Goal: Task Accomplishment & Management: Use online tool/utility

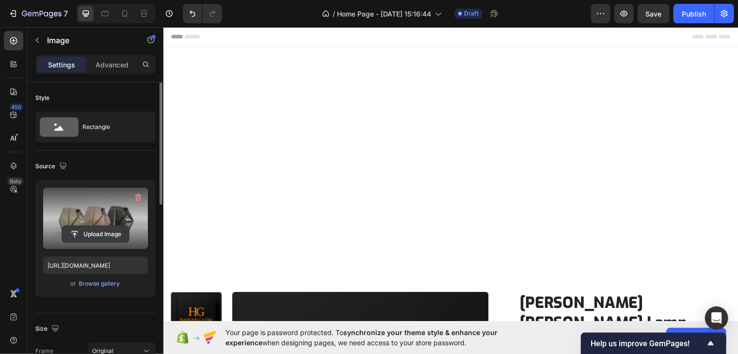
scroll to position [463, 0]
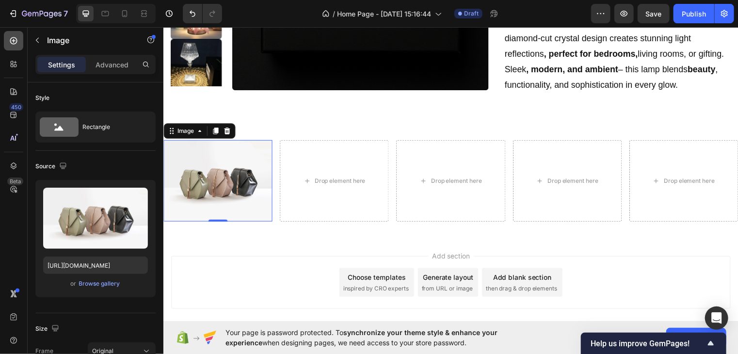
click at [17, 42] on icon at bounding box center [14, 41] width 10 height 10
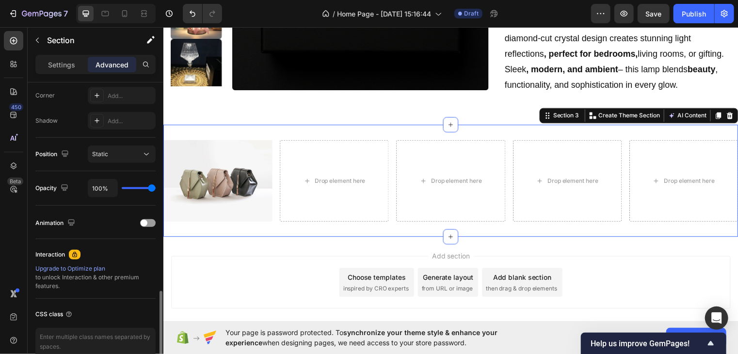
scroll to position [347, 0]
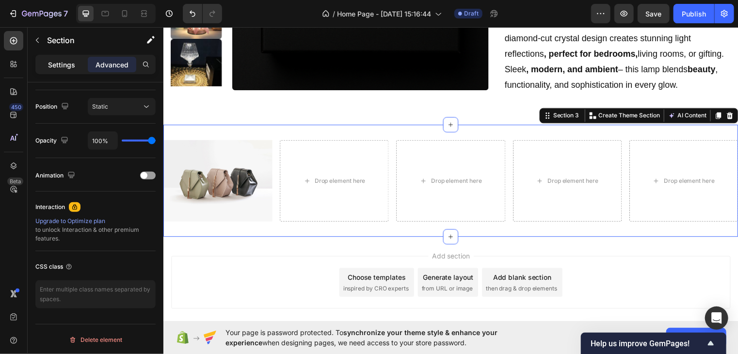
click at [59, 68] on p "Settings" at bounding box center [61, 65] width 27 height 10
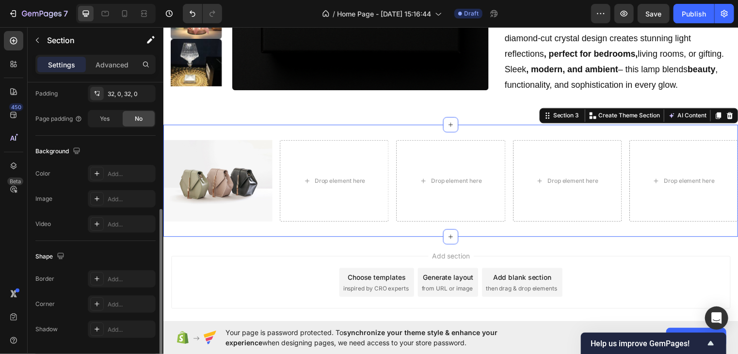
scroll to position [258, 0]
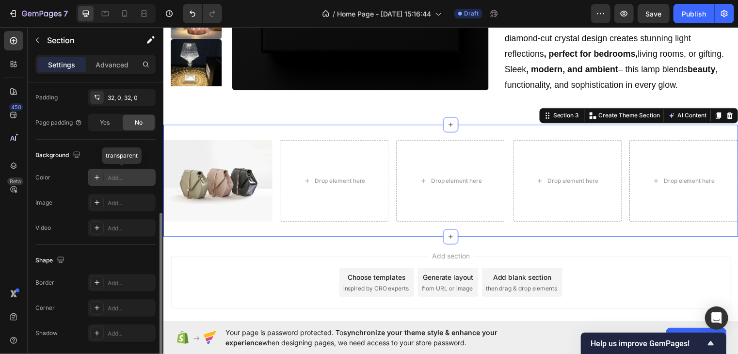
click at [94, 172] on div at bounding box center [97, 178] width 14 height 14
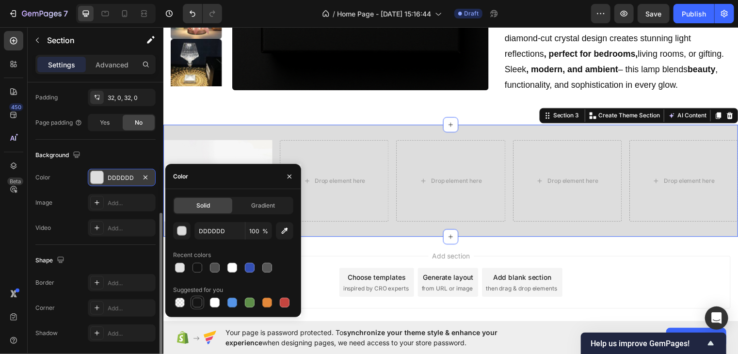
click at [194, 307] on div at bounding box center [197, 303] width 10 height 10
type input "151515"
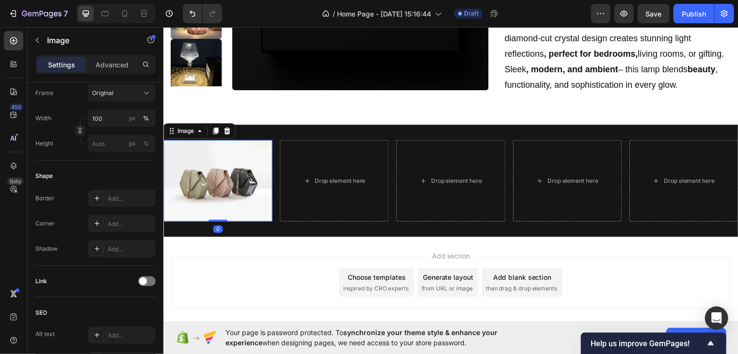
scroll to position [0, 0]
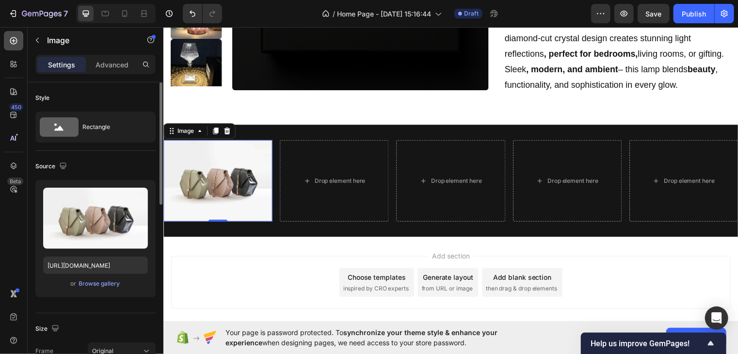
click at [10, 38] on icon at bounding box center [14, 41] width 10 height 10
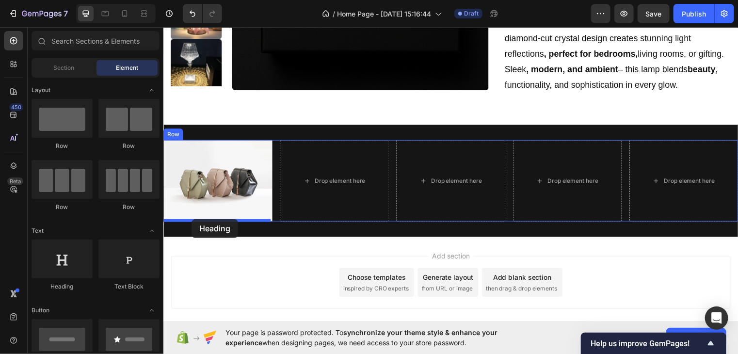
drag, startPoint x: 233, startPoint y: 217, endPoint x: 191, endPoint y: 221, distance: 41.4
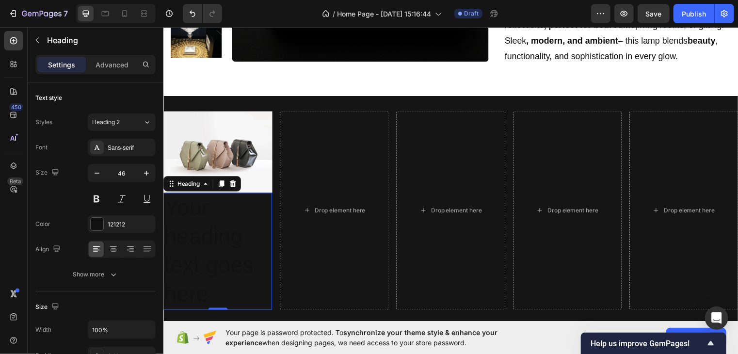
scroll to position [481, 0]
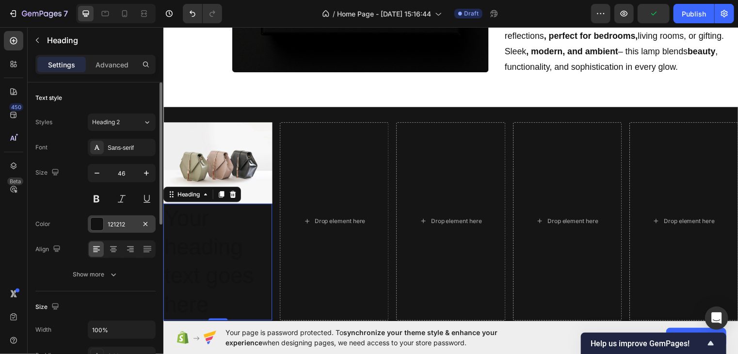
click at [103, 221] on div at bounding box center [97, 224] width 13 height 13
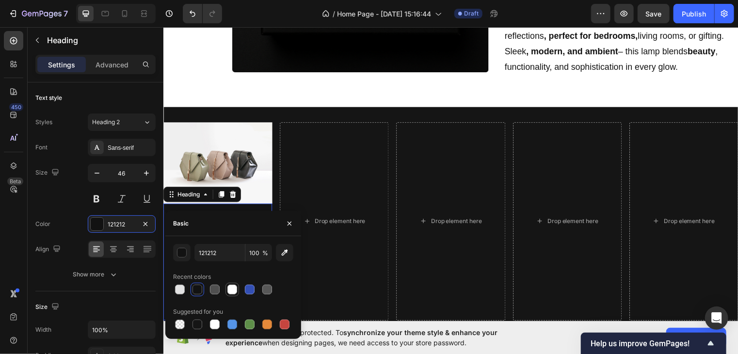
click at [231, 289] on div at bounding box center [232, 290] width 10 height 10
type input "FFFFFF"
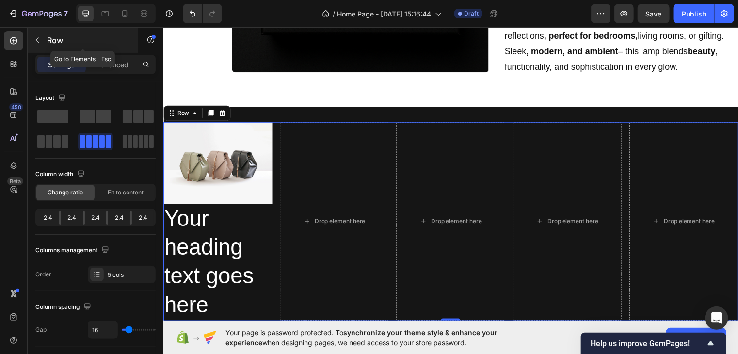
click at [39, 39] on icon "button" at bounding box center [37, 40] width 8 height 8
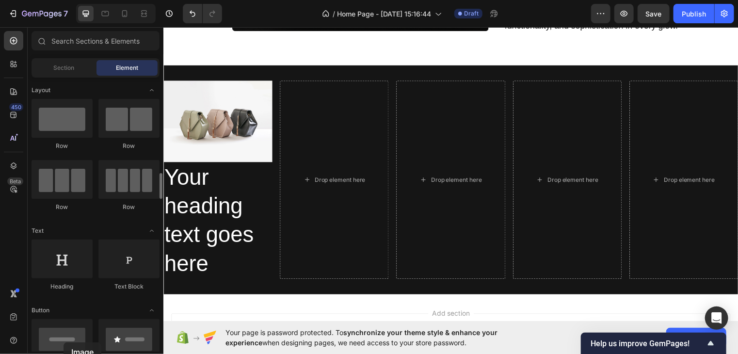
drag, startPoint x: 54, startPoint y: 350, endPoint x: 64, endPoint y: 342, distance: 12.4
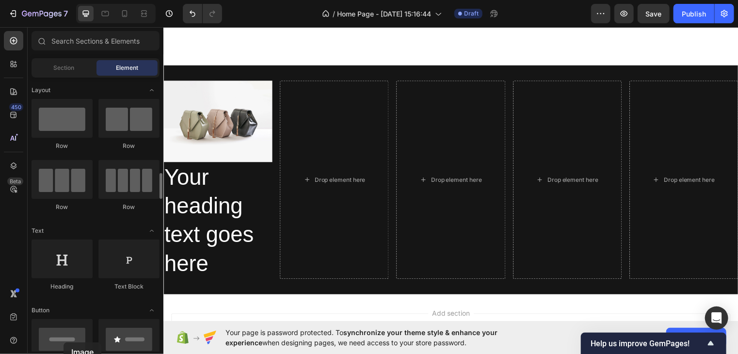
scroll to position [634, 0]
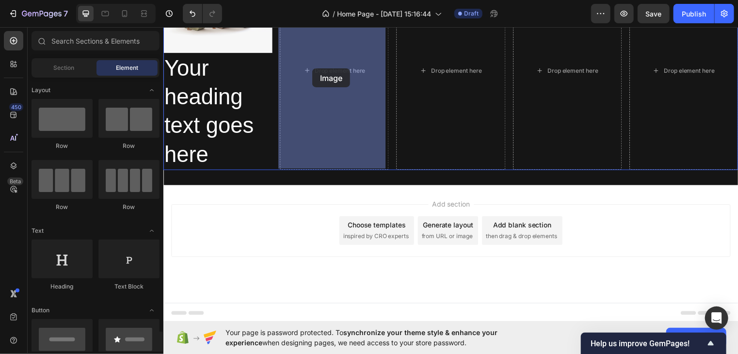
drag, startPoint x: 226, startPoint y: 369, endPoint x: 314, endPoint y: 61, distance: 320.0
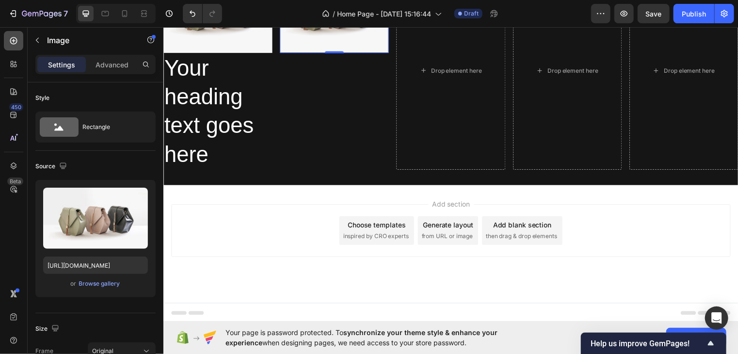
click at [19, 47] on div at bounding box center [13, 40] width 19 height 19
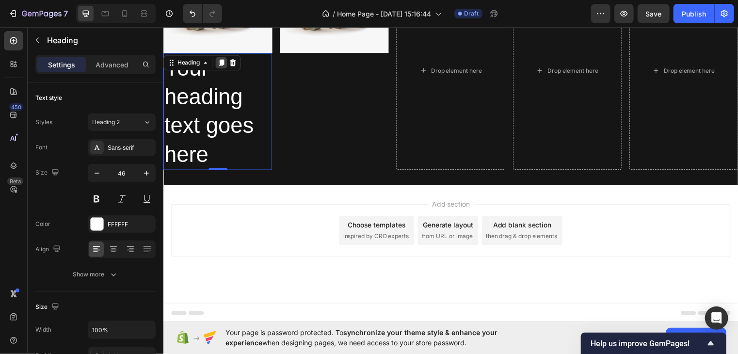
click at [222, 57] on div at bounding box center [222, 63] width 12 height 12
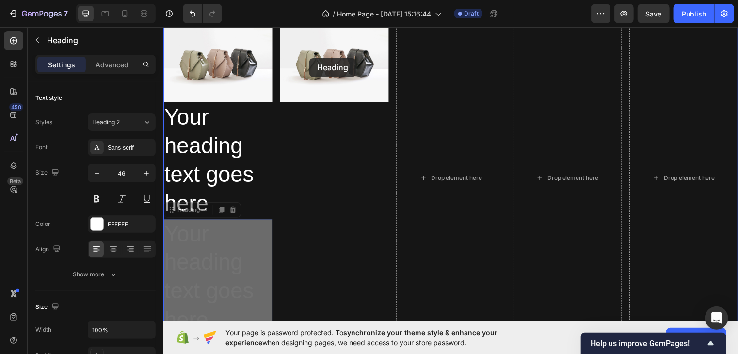
scroll to position [571, 0]
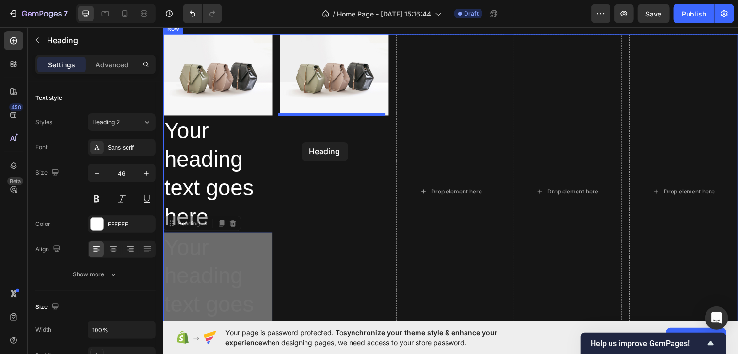
drag, startPoint x: 217, startPoint y: 190, endPoint x: 302, endPoint y: 143, distance: 97.2
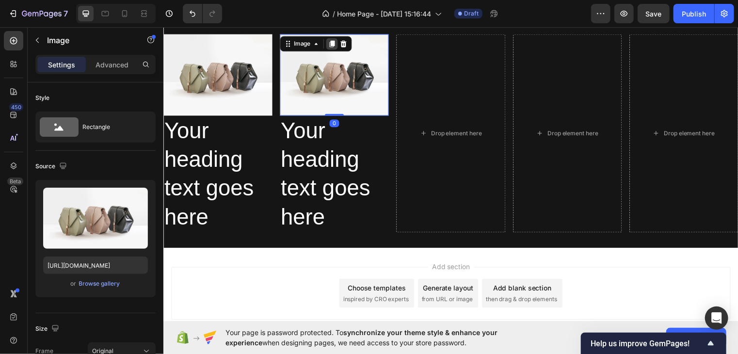
click at [333, 41] on icon at bounding box center [333, 43] width 5 height 7
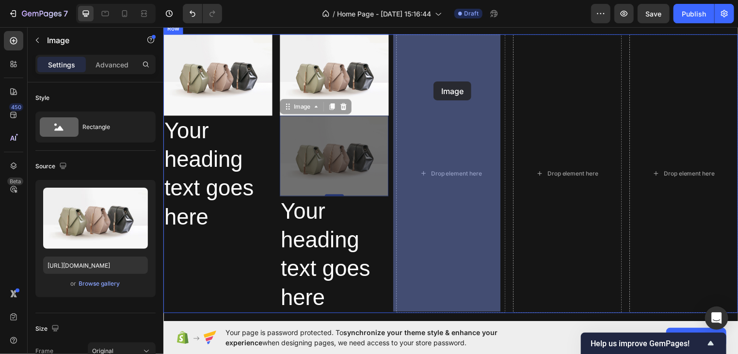
drag, startPoint x: 353, startPoint y: 148, endPoint x: 436, endPoint y: 80, distance: 107.4
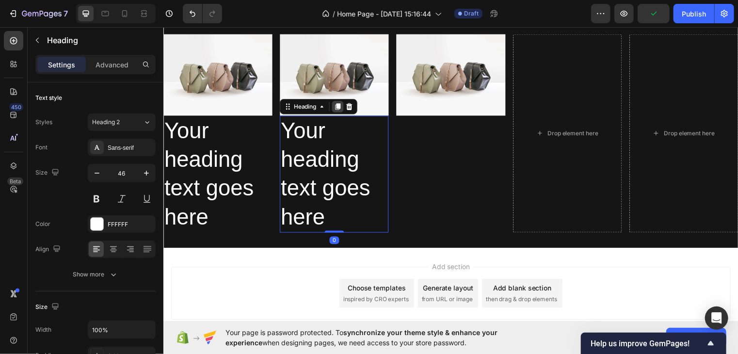
click at [337, 107] on icon at bounding box center [339, 107] width 5 height 7
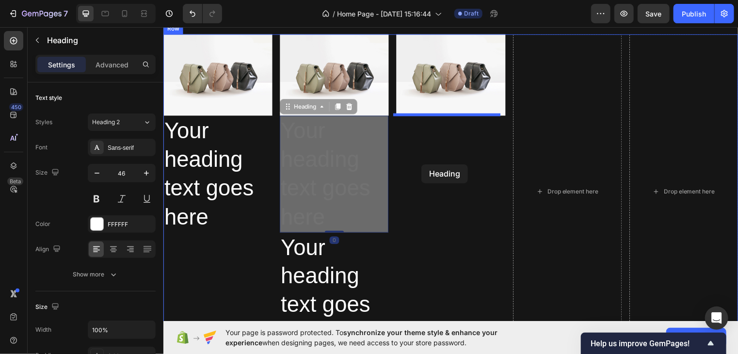
drag, startPoint x: 330, startPoint y: 179, endPoint x: 424, endPoint y: 166, distance: 95.5
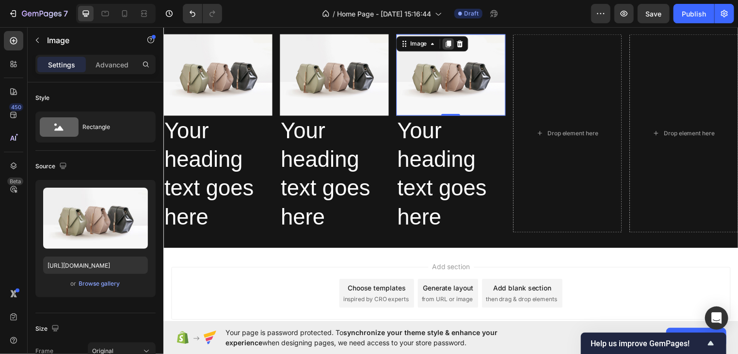
click at [449, 45] on icon at bounding box center [451, 44] width 8 height 8
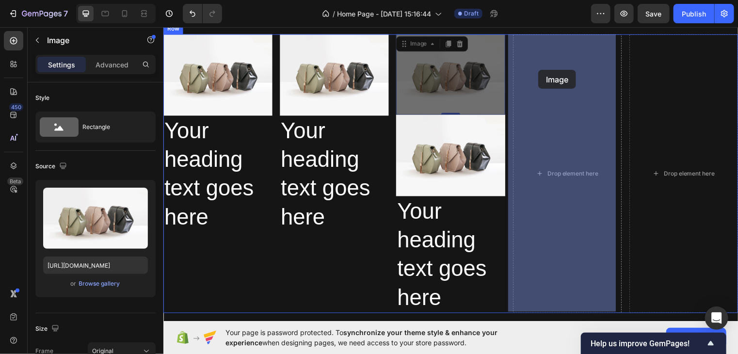
drag, startPoint x: 451, startPoint y: 73, endPoint x: 542, endPoint y: 70, distance: 91.7
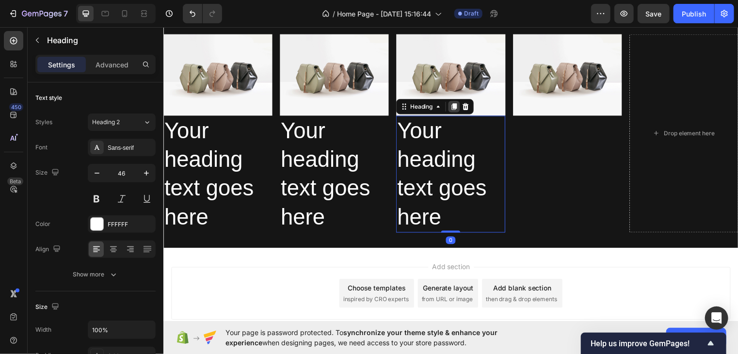
click at [456, 105] on icon at bounding box center [457, 107] width 5 height 7
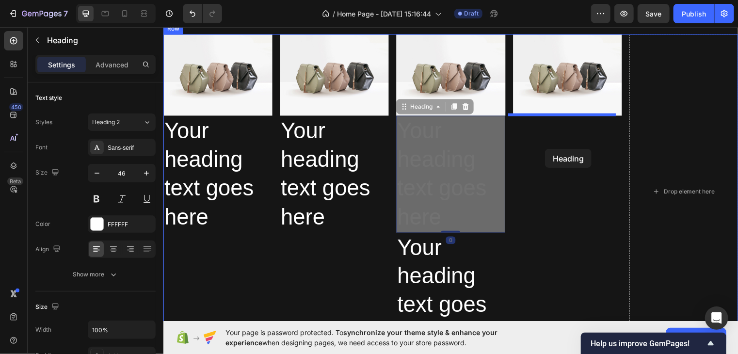
drag, startPoint x: 456, startPoint y: 159, endPoint x: 551, endPoint y: 150, distance: 95.0
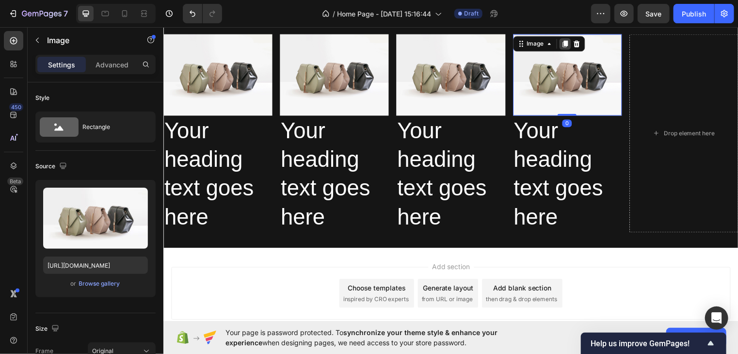
click at [567, 42] on icon at bounding box center [569, 43] width 5 height 7
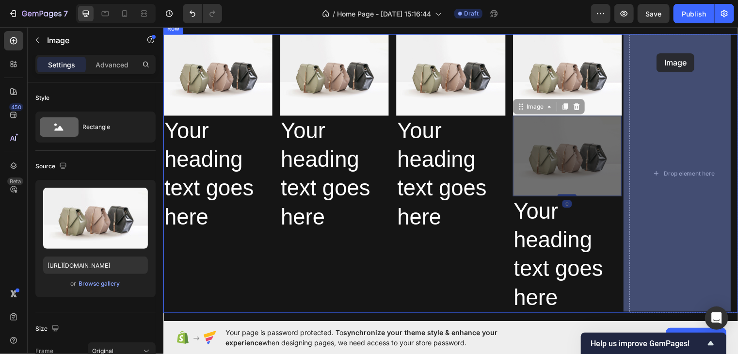
drag, startPoint x: 557, startPoint y: 141, endPoint x: 662, endPoint y: 52, distance: 137.7
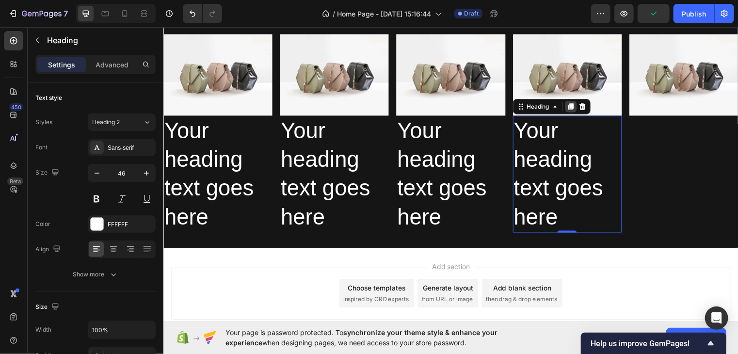
click at [573, 108] on icon at bounding box center [575, 107] width 5 height 7
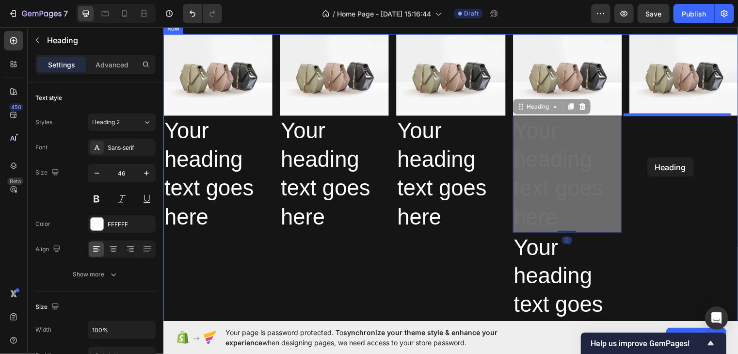
drag, startPoint x: 561, startPoint y: 190, endPoint x: 658, endPoint y: 156, distance: 102.7
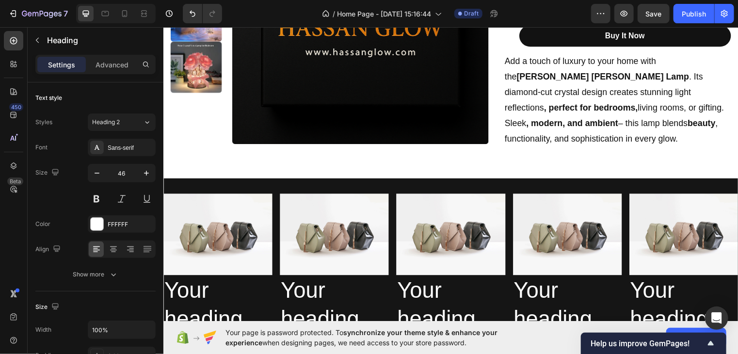
scroll to position [410, 0]
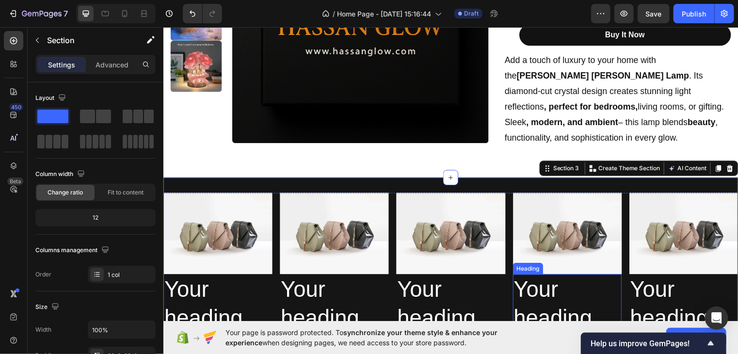
click at [576, 285] on h2 "Your heading text goes here" at bounding box center [572, 336] width 110 height 118
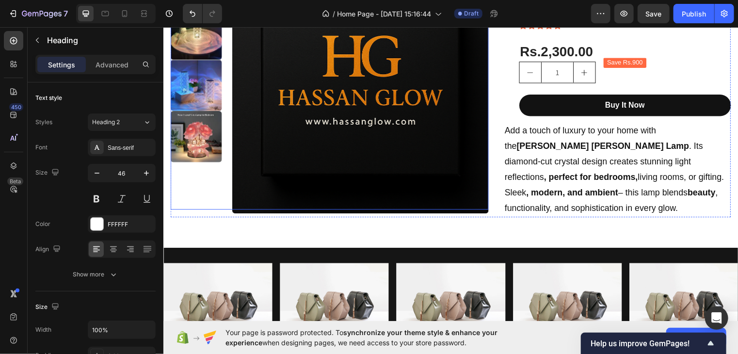
scroll to position [340, 0]
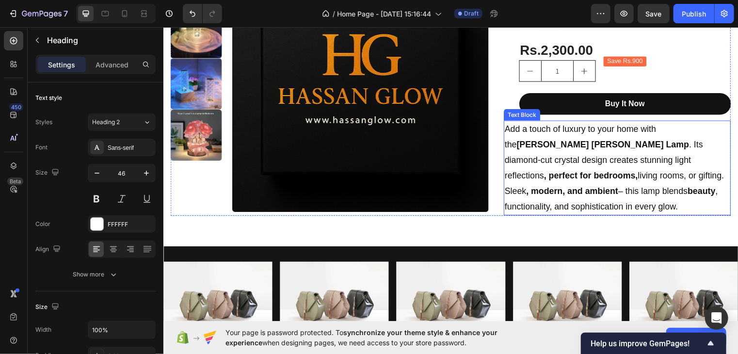
click at [541, 131] on p "Add a touch of luxury to your home with the [PERSON_NAME] Glow [PERSON_NAME] La…" at bounding box center [623, 169] width 228 height 94
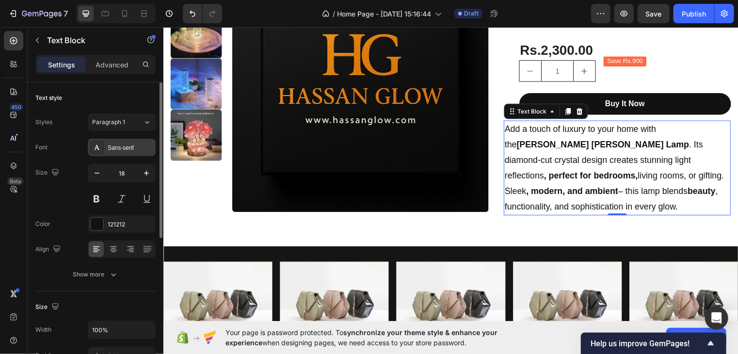
click at [131, 145] on div "Sans-serif" at bounding box center [131, 147] width 46 height 9
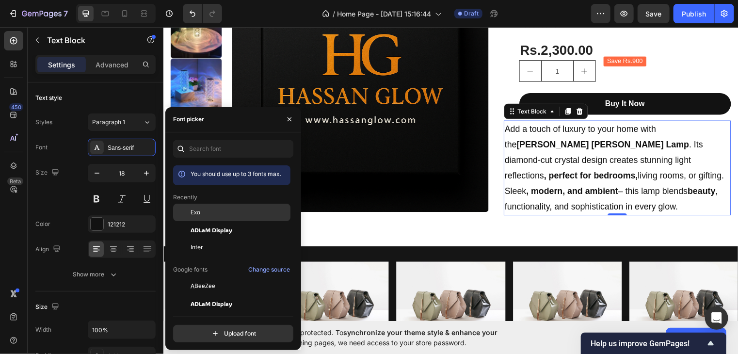
click at [205, 214] on div "Exo" at bounding box center [240, 212] width 98 height 9
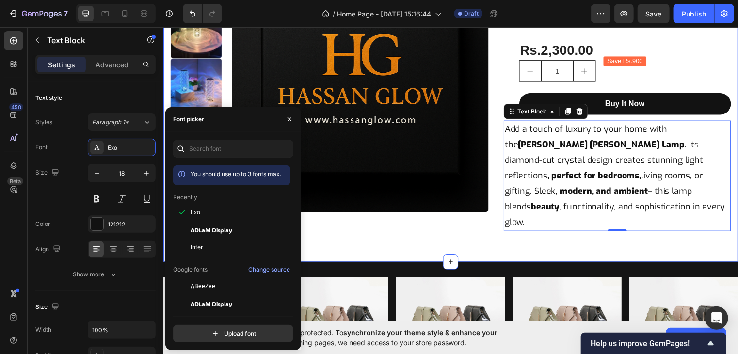
click at [544, 232] on div "Product Images [PERSON_NAME] [PERSON_NAME] Lamp – Each 1 Pc Product Title Icon …" at bounding box center [454, 90] width 582 height 349
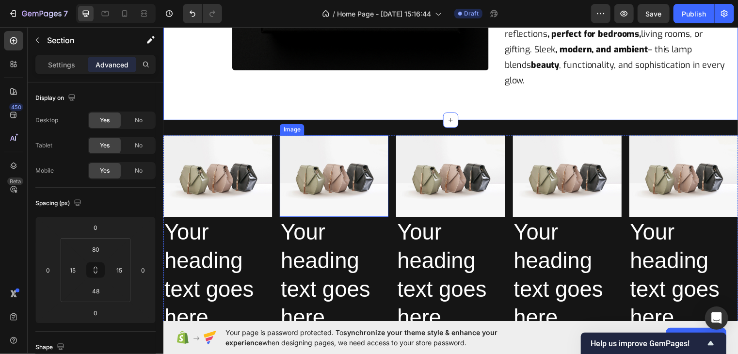
scroll to position [487, 0]
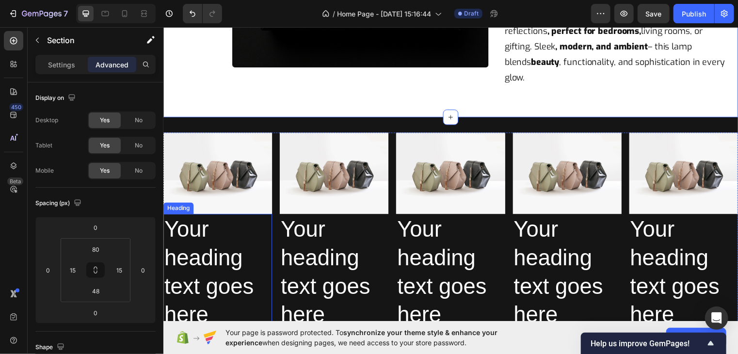
click at [261, 250] on h2 "Your heading text goes here" at bounding box center [218, 275] width 110 height 118
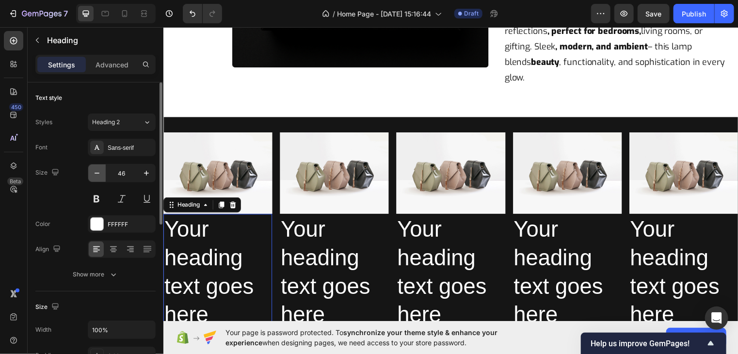
click at [96, 172] on icon "button" at bounding box center [97, 173] width 10 height 10
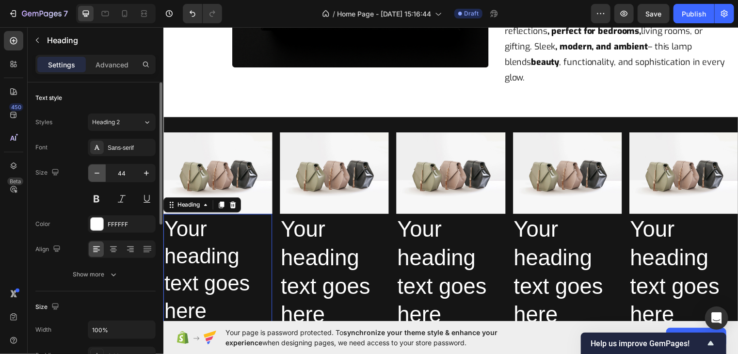
click at [96, 172] on icon "button" at bounding box center [97, 173] width 10 height 10
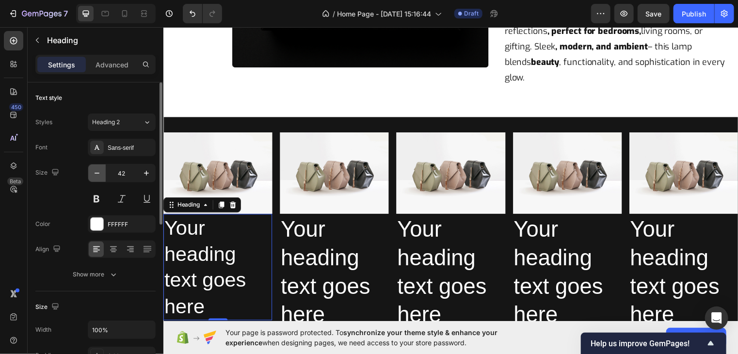
click at [96, 172] on icon "button" at bounding box center [97, 173] width 10 height 10
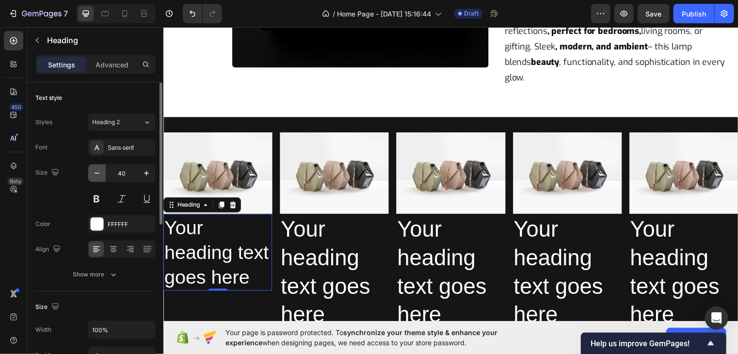
click at [96, 172] on icon "button" at bounding box center [97, 173] width 10 height 10
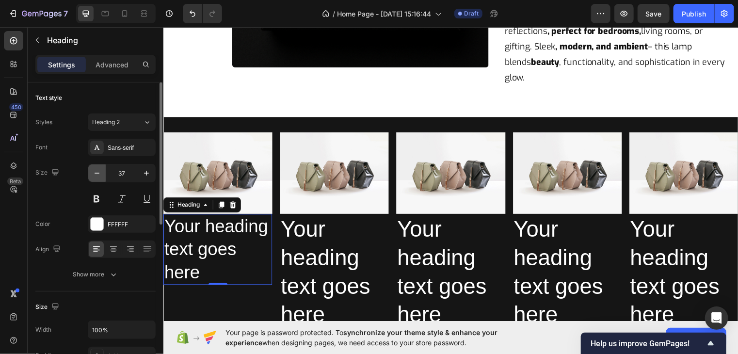
click at [96, 172] on icon "button" at bounding box center [97, 173] width 10 height 10
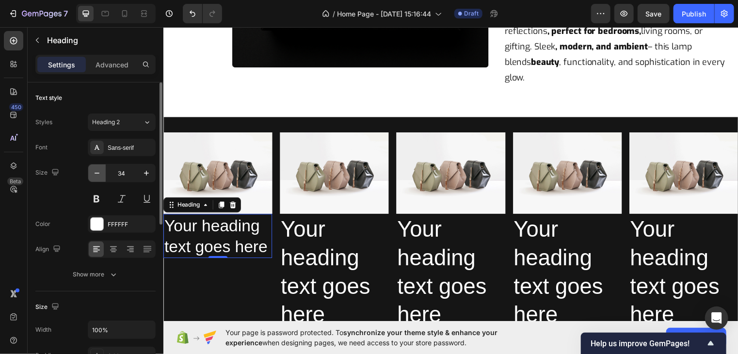
click at [96, 172] on icon "button" at bounding box center [97, 173] width 10 height 10
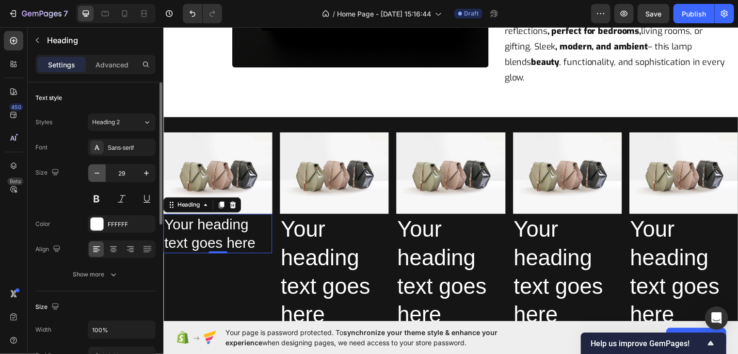
click at [96, 172] on icon "button" at bounding box center [97, 173] width 10 height 10
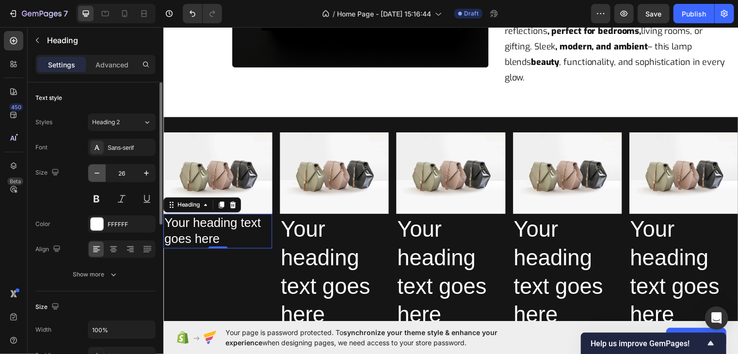
click at [96, 172] on icon "button" at bounding box center [97, 173] width 10 height 10
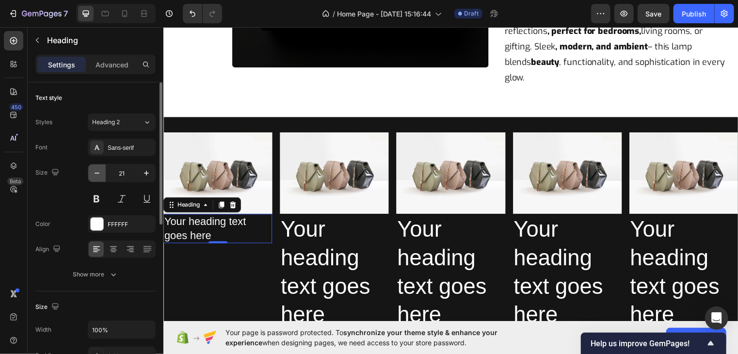
click at [96, 172] on icon "button" at bounding box center [97, 173] width 10 height 10
click at [147, 169] on icon "button" at bounding box center [147, 173] width 10 height 10
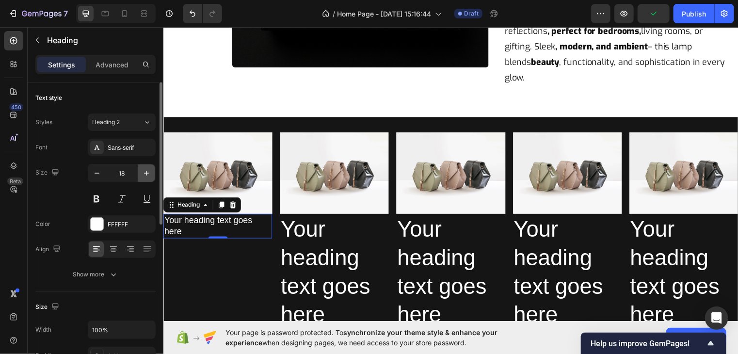
click at [147, 169] on icon "button" at bounding box center [147, 173] width 10 height 10
click at [139, 175] on button "button" at bounding box center [146, 172] width 17 height 17
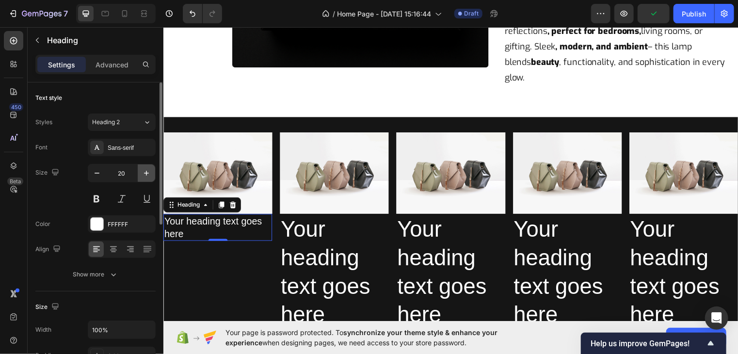
click at [139, 175] on button "button" at bounding box center [146, 172] width 17 height 17
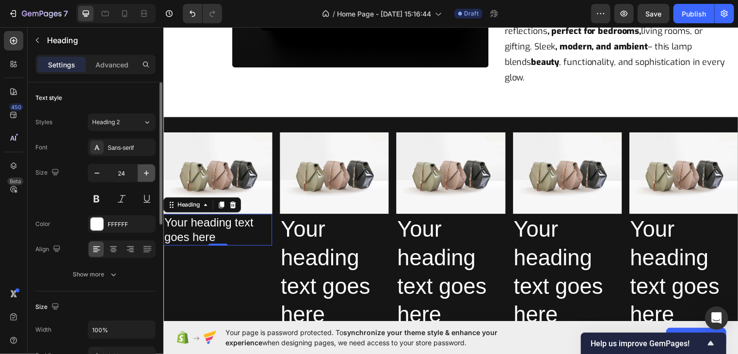
click at [139, 175] on button "button" at bounding box center [146, 172] width 17 height 17
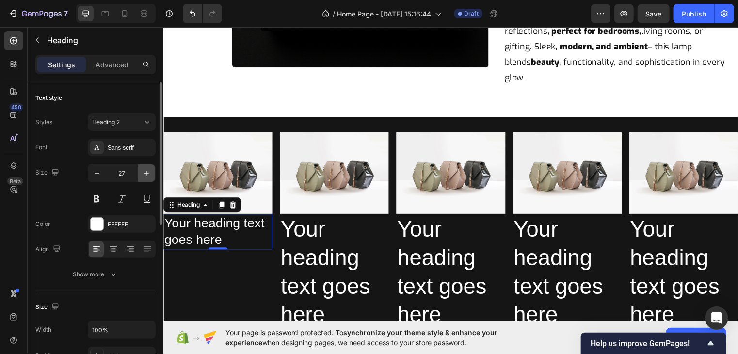
click at [139, 175] on button "button" at bounding box center [146, 172] width 17 height 17
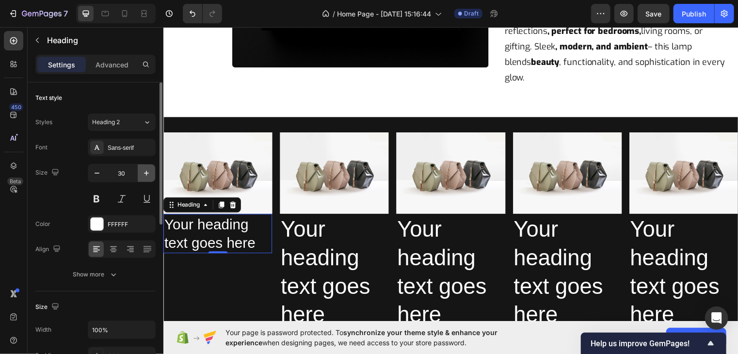
click at [139, 175] on button "button" at bounding box center [146, 172] width 17 height 17
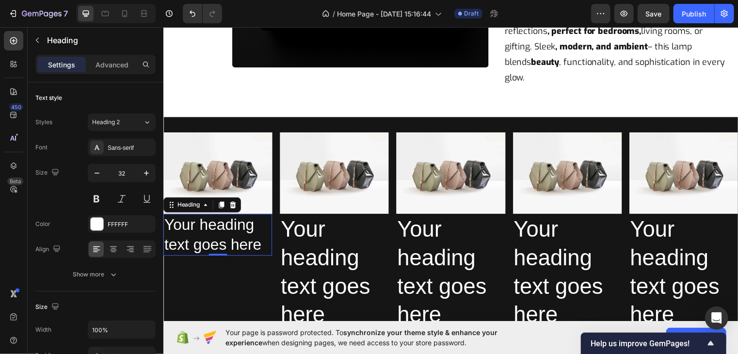
click at [201, 216] on h2 "Your heading text goes here" at bounding box center [218, 237] width 110 height 42
click at [201, 217] on p "Your heading text goes here" at bounding box center [218, 237] width 108 height 40
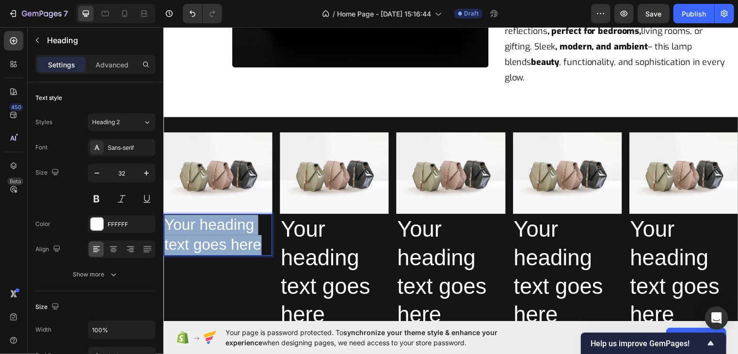
click at [201, 217] on p "Your heading text goes here" at bounding box center [218, 237] width 108 height 40
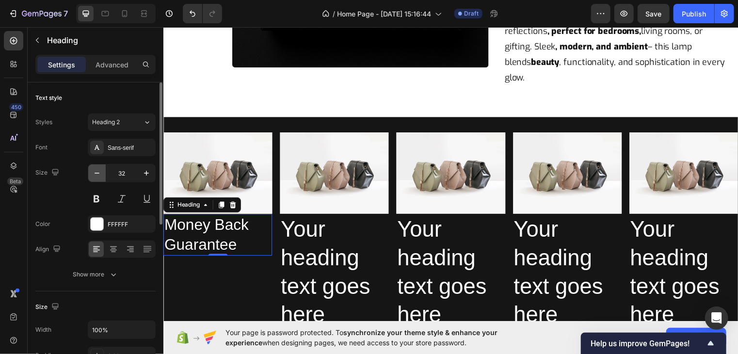
click at [95, 167] on button "button" at bounding box center [96, 172] width 17 height 17
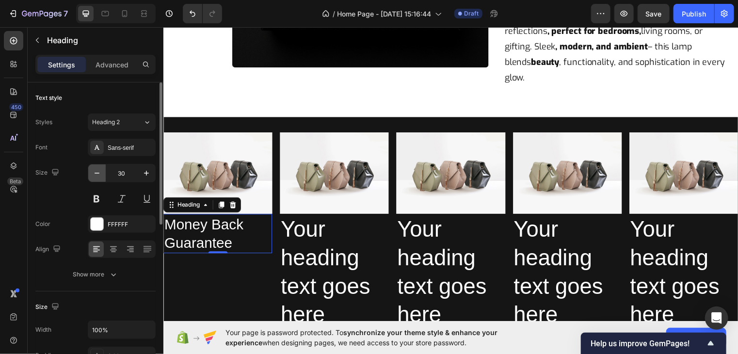
click at [95, 167] on button "button" at bounding box center [96, 172] width 17 height 17
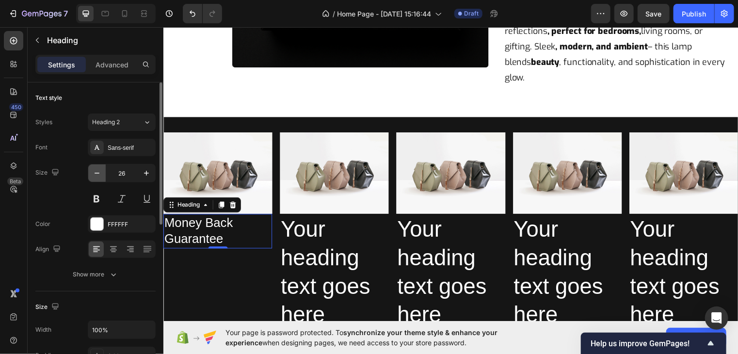
click at [95, 167] on button "button" at bounding box center [96, 172] width 17 height 17
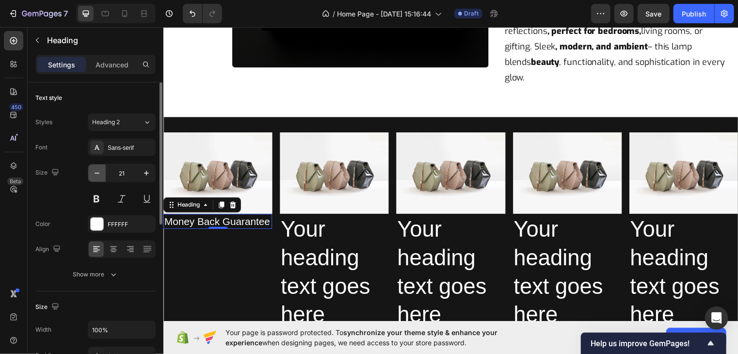
click at [95, 167] on button "button" at bounding box center [96, 172] width 17 height 17
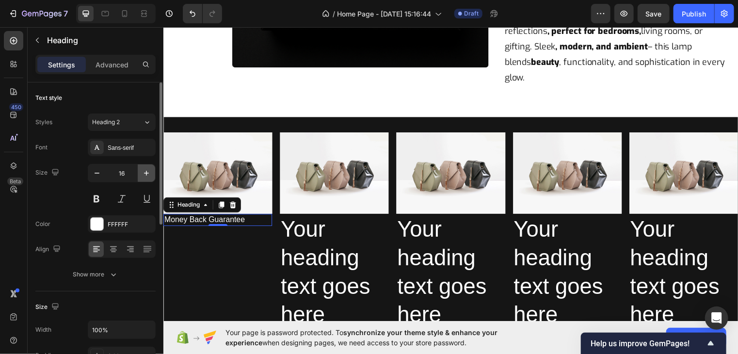
click at [145, 170] on icon "button" at bounding box center [147, 173] width 10 height 10
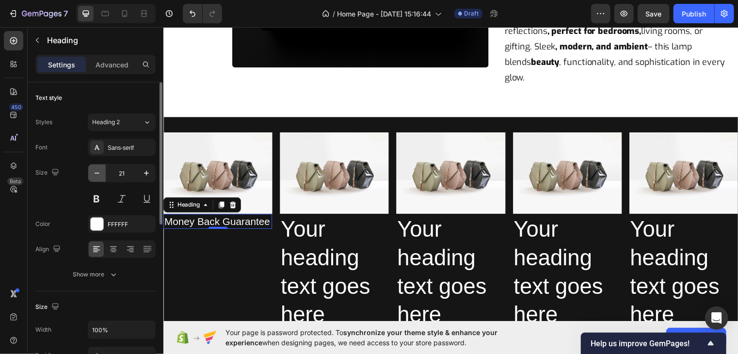
click at [102, 173] on button "button" at bounding box center [96, 172] width 17 height 17
type input "20"
click at [116, 140] on div "Sans-serif" at bounding box center [122, 147] width 68 height 17
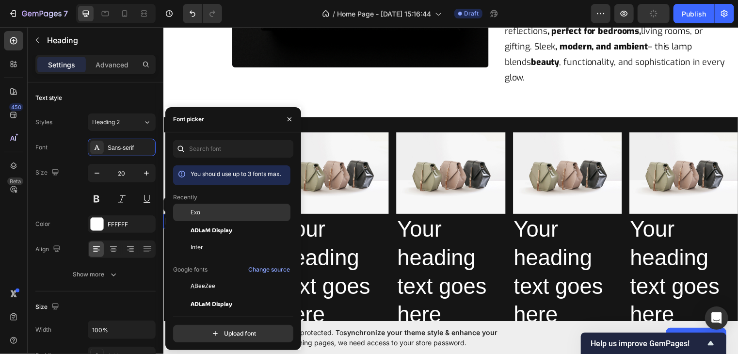
click at [204, 205] on div "Exo" at bounding box center [231, 212] width 117 height 17
click at [290, 123] on icon "button" at bounding box center [290, 119] width 8 height 8
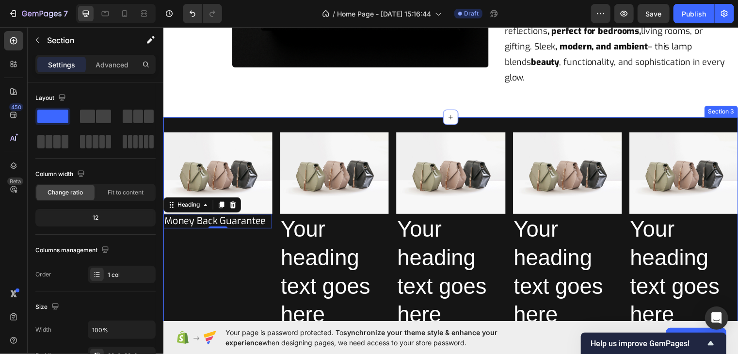
click at [487, 322] on div "Image Money Back Guarantee Heading 0 Image Your heading text goes here Heading …" at bounding box center [454, 234] width 582 height 232
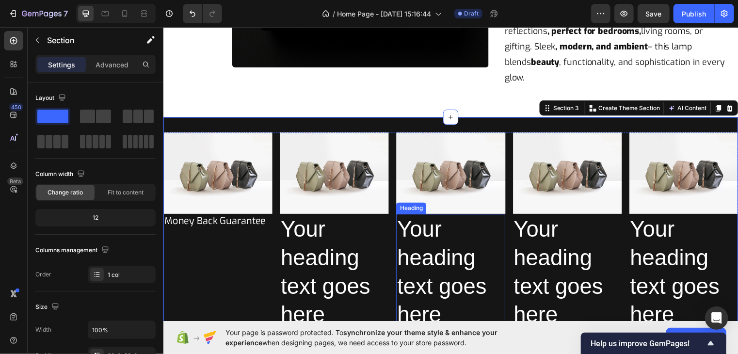
click at [477, 276] on h2 "Your heading text goes here" at bounding box center [453, 275] width 110 height 118
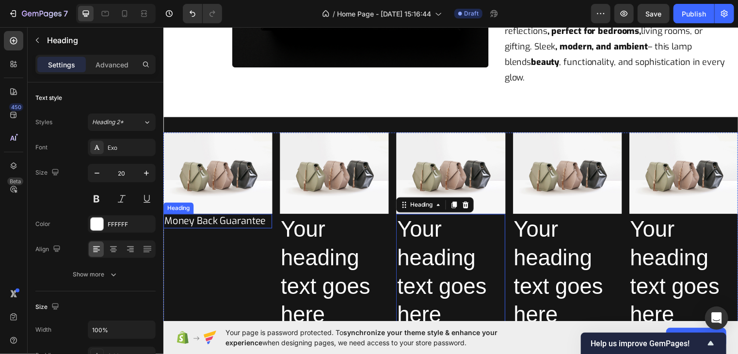
click at [257, 217] on p "Money Back Guarantee" at bounding box center [218, 223] width 108 height 13
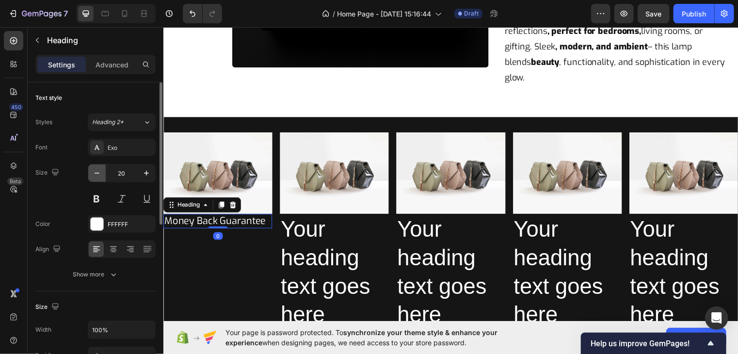
click at [103, 175] on button "button" at bounding box center [96, 172] width 17 height 17
type input "18"
click at [98, 197] on button at bounding box center [96, 198] width 17 height 17
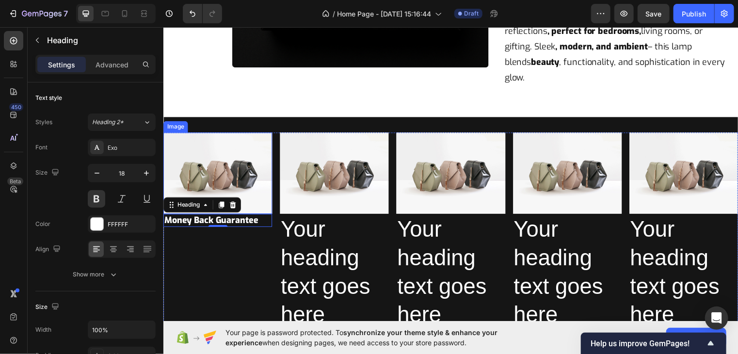
click at [249, 156] on img at bounding box center [218, 174] width 110 height 82
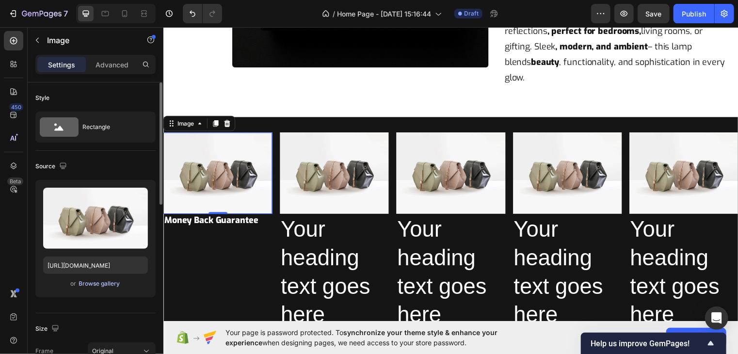
click at [93, 283] on div "Browse gallery" at bounding box center [99, 283] width 41 height 9
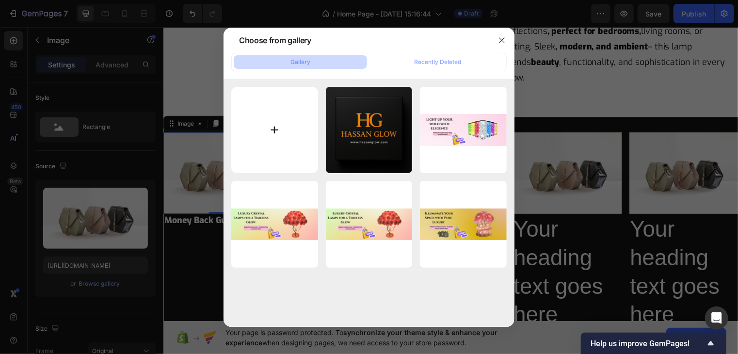
click at [261, 148] on input "file" at bounding box center [274, 130] width 87 height 87
type input "C:\fakepath\gempages_574399000933827359-5af826b2-d894-4edb-b665-f90330f62ea0 (2…"
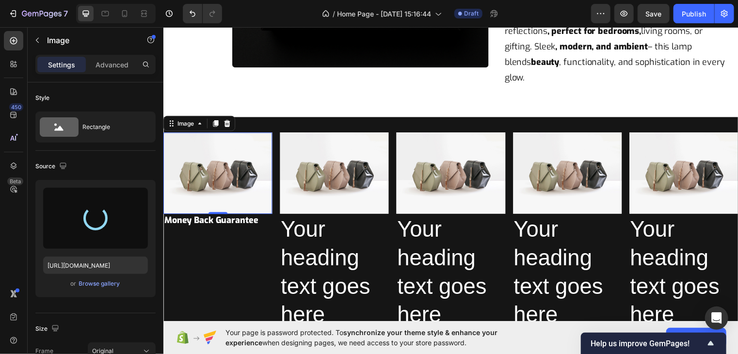
type input "[URL][DOMAIN_NAME]"
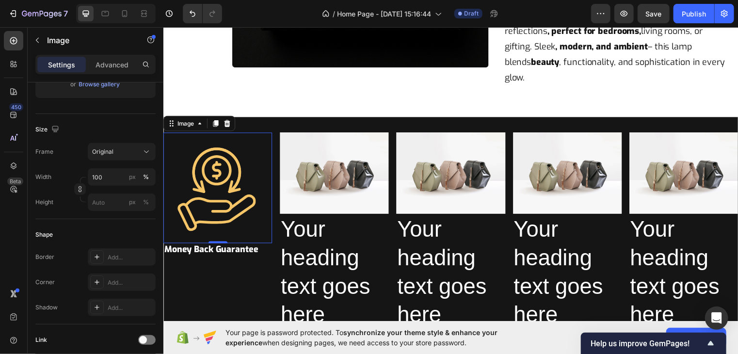
scroll to position [0, 0]
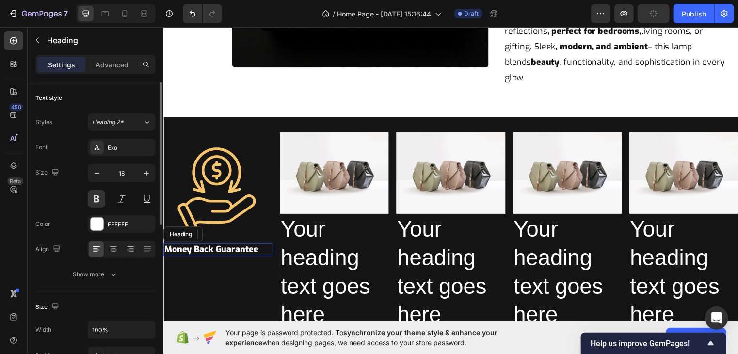
click at [192, 228] on div "Heading" at bounding box center [183, 236] width 40 height 16
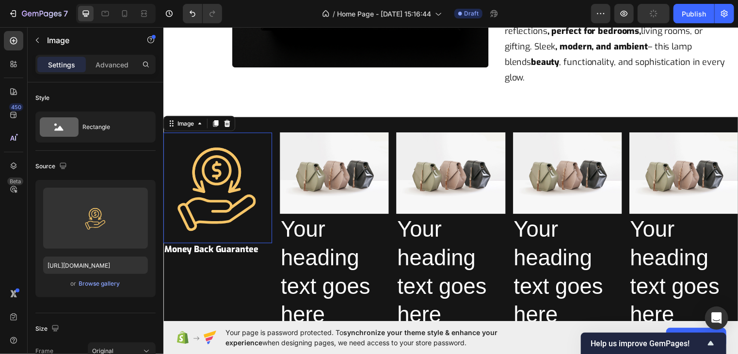
click at [205, 189] on img at bounding box center [218, 189] width 110 height 112
click at [128, 61] on p "Advanced" at bounding box center [112, 65] width 33 height 10
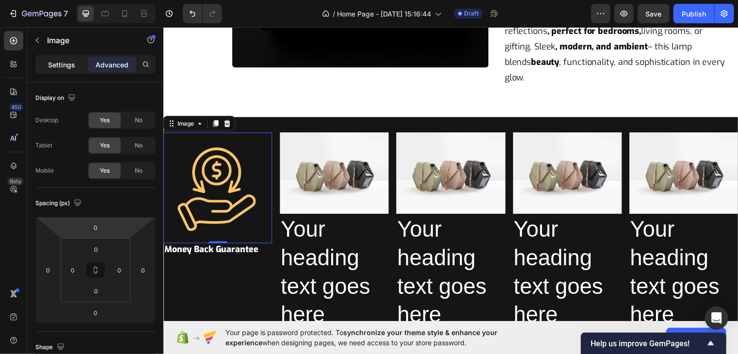
click at [56, 61] on p "Settings" at bounding box center [61, 65] width 27 height 10
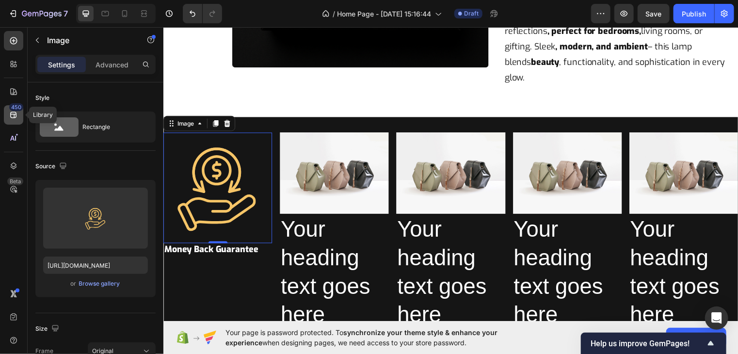
click at [16, 109] on div "450" at bounding box center [16, 107] width 14 height 8
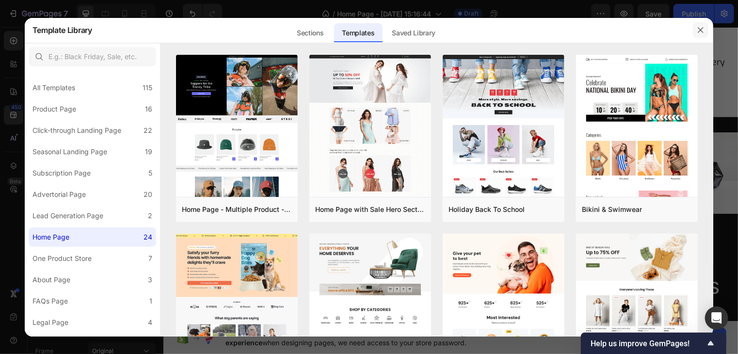
click at [705, 29] on button "button" at bounding box center [701, 30] width 16 height 16
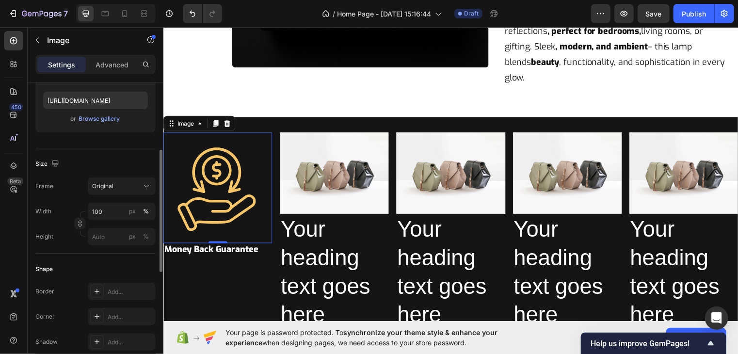
scroll to position [165, 0]
click at [146, 177] on button "Original" at bounding box center [122, 185] width 68 height 17
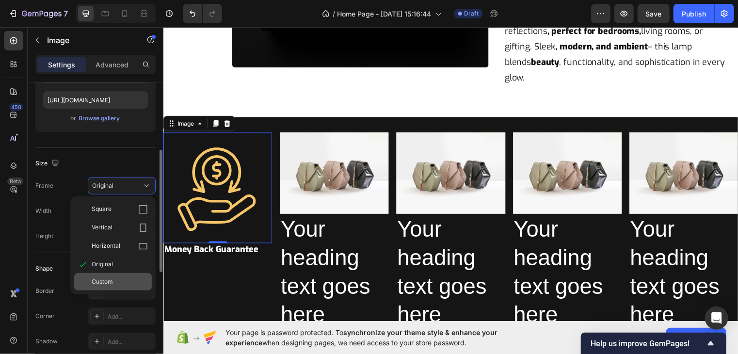
click at [109, 289] on div "Custom" at bounding box center [113, 281] width 78 height 17
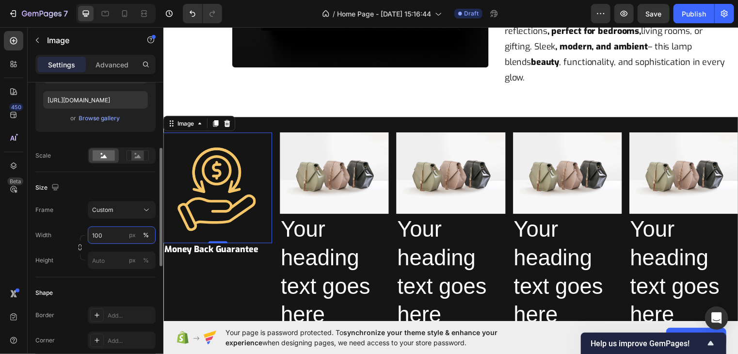
click at [114, 237] on input "100" at bounding box center [122, 234] width 68 height 17
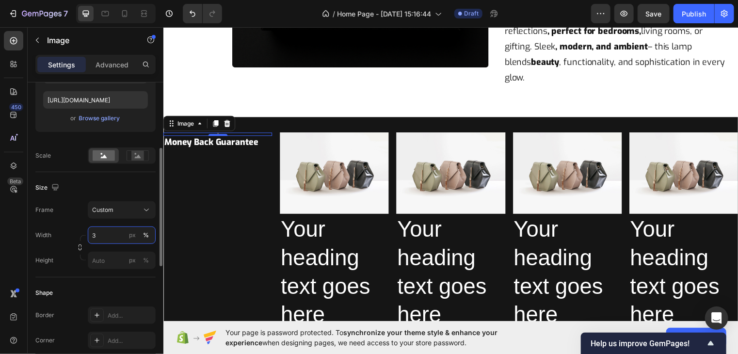
type input "32"
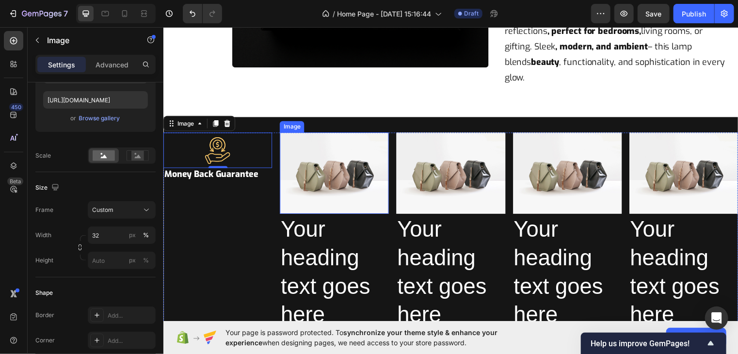
click at [327, 169] on img at bounding box center [336, 174] width 110 height 82
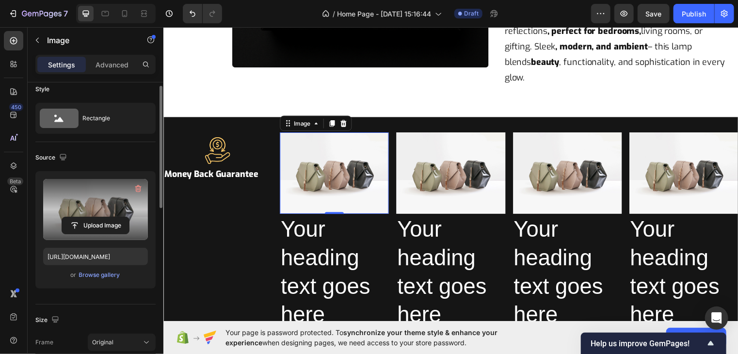
scroll to position [3, 0]
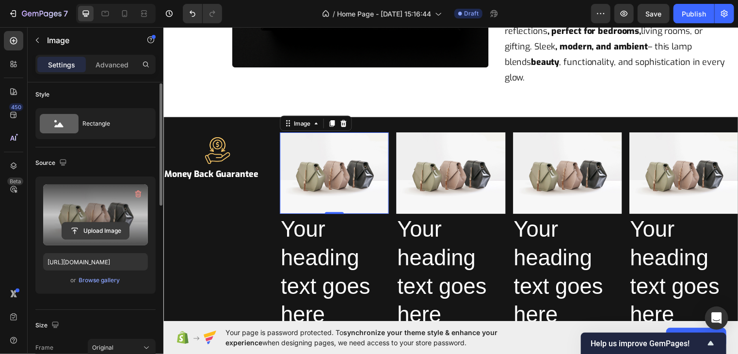
click at [99, 224] on input "file" at bounding box center [95, 231] width 67 height 16
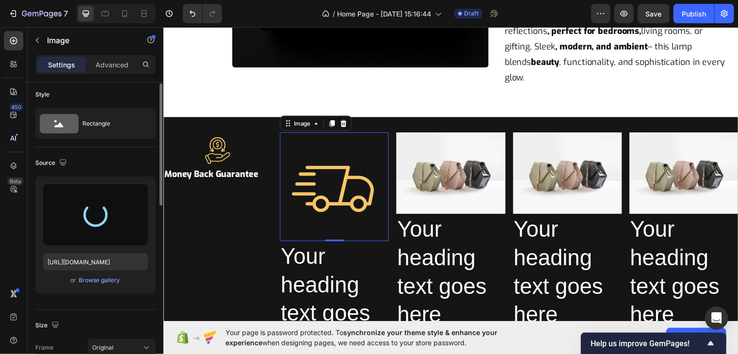
type input "[URL][DOMAIN_NAME]"
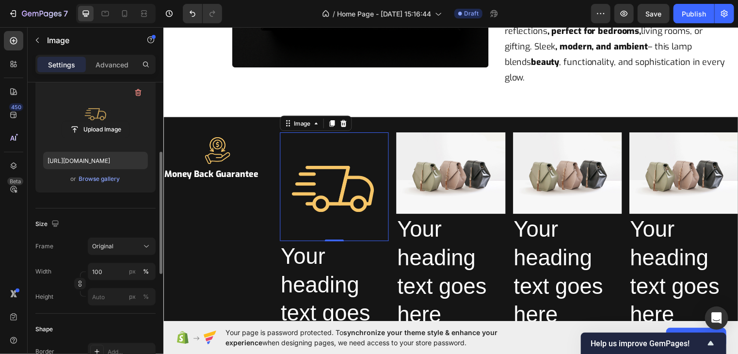
scroll to position [124, 0]
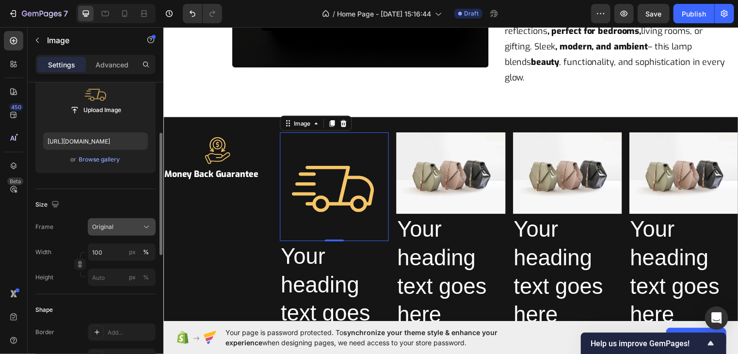
click at [128, 225] on div "Original" at bounding box center [116, 227] width 48 height 9
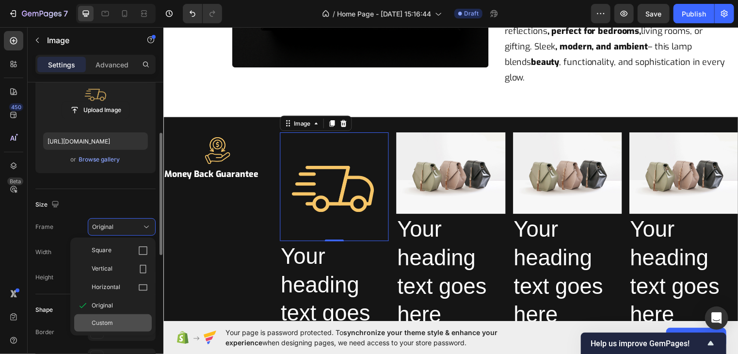
click at [119, 317] on div "Custom" at bounding box center [113, 322] width 78 height 17
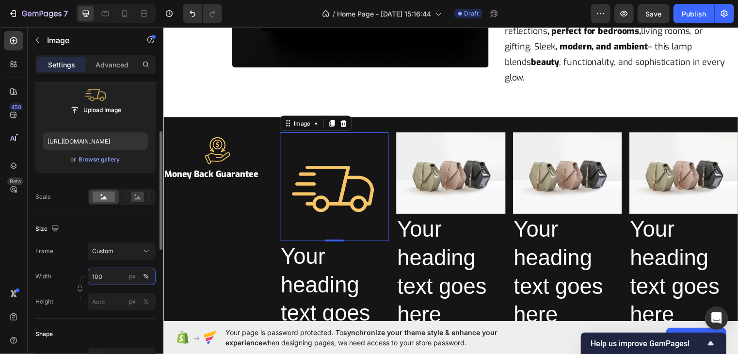
click at [113, 280] on input "100" at bounding box center [122, 276] width 68 height 17
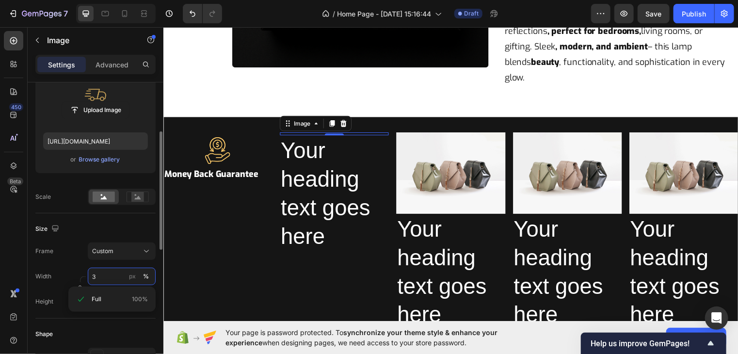
type input "32"
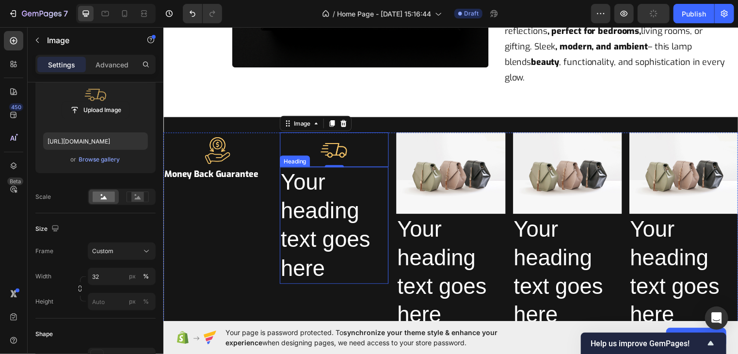
click at [302, 249] on h2 "Your heading text goes here" at bounding box center [336, 227] width 110 height 118
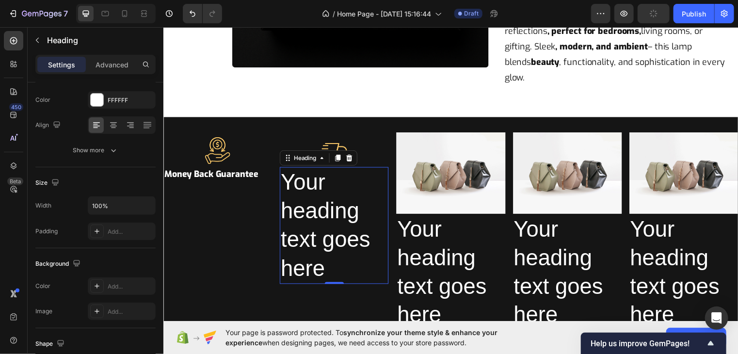
scroll to position [0, 0]
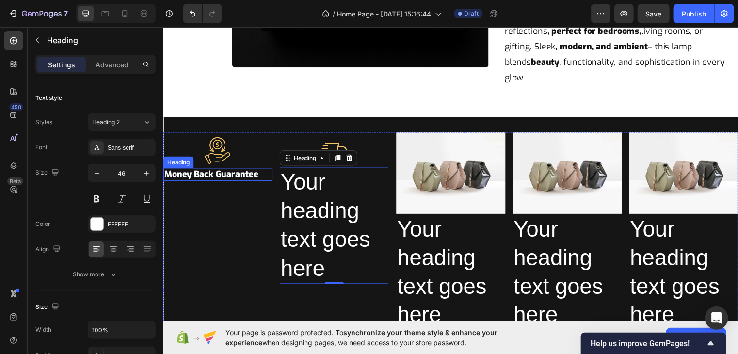
click at [222, 170] on p "Money Back Guarantee" at bounding box center [218, 175] width 108 height 11
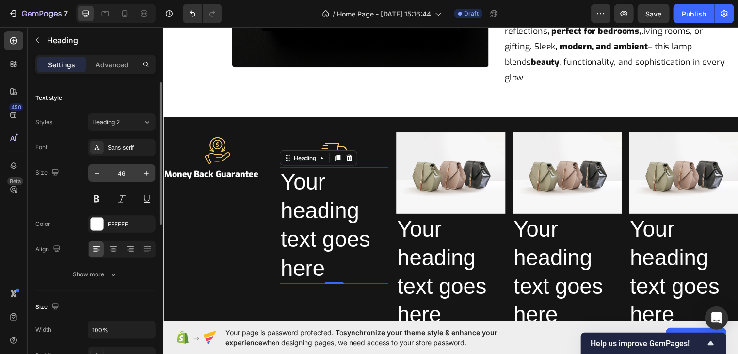
click at [124, 176] on input "46" at bounding box center [122, 172] width 32 height 17
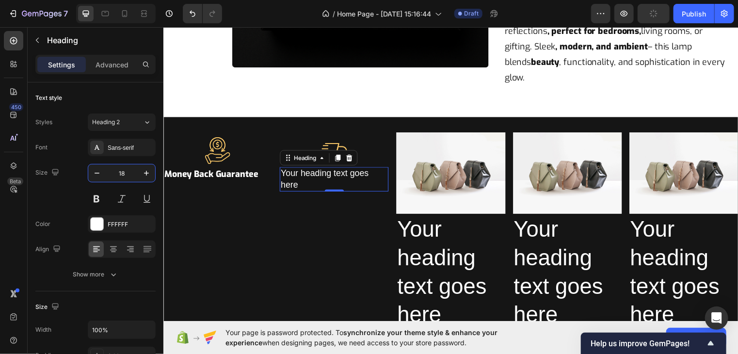
type input "18"
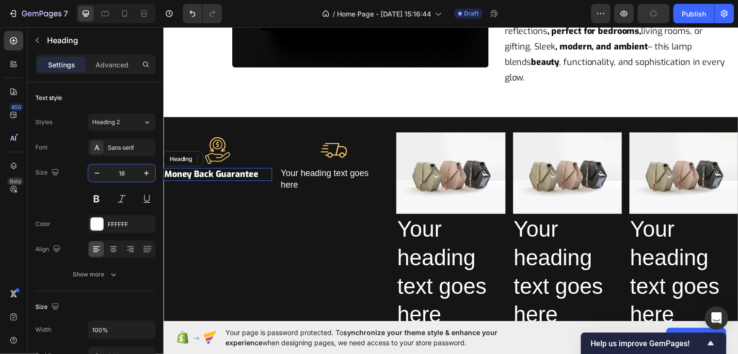
click at [207, 170] on p "Money Back Guarantee" at bounding box center [218, 175] width 108 height 11
click at [199, 170] on p "Money Back Guarantee" at bounding box center [218, 175] width 108 height 11
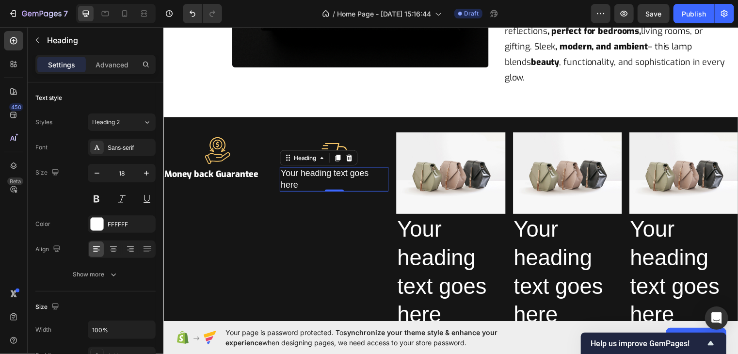
click at [303, 168] on h2 "Your heading text goes here" at bounding box center [336, 180] width 110 height 25
click at [303, 169] on p "Your heading text goes here" at bounding box center [336, 180] width 108 height 23
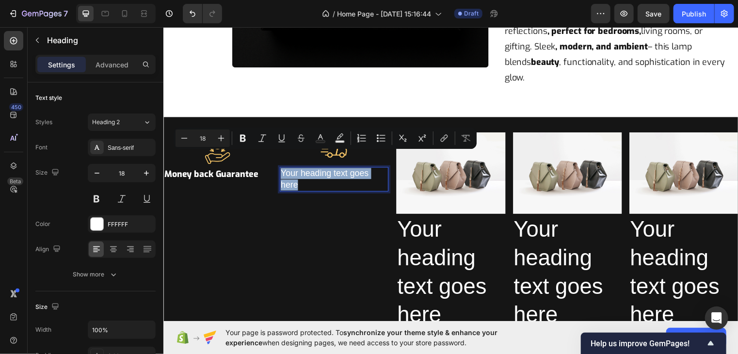
click at [303, 169] on p "Your heading text goes here" at bounding box center [336, 180] width 108 height 23
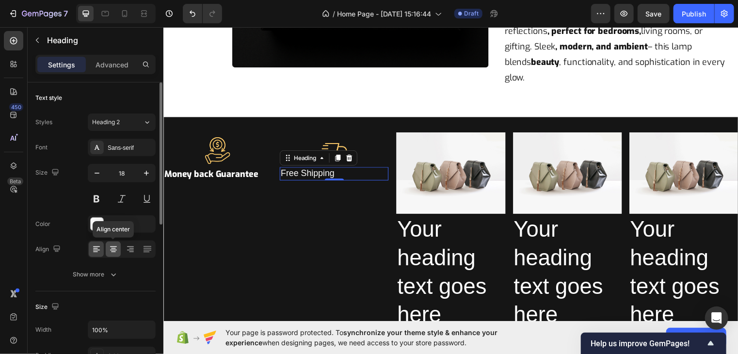
click at [109, 247] on icon at bounding box center [114, 249] width 10 height 10
click at [131, 143] on div "Sans-serif" at bounding box center [131, 147] width 46 height 9
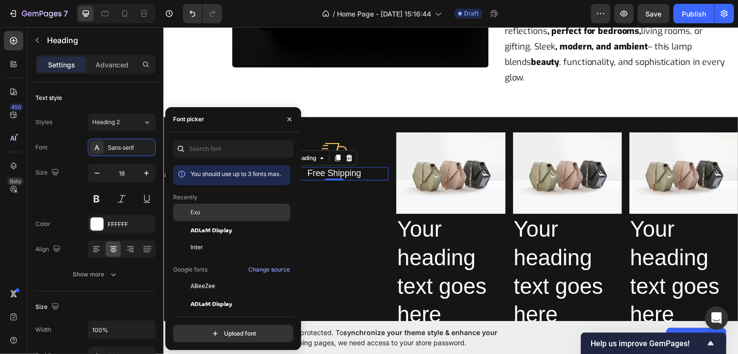
click at [198, 215] on span "Exo" at bounding box center [196, 212] width 10 height 9
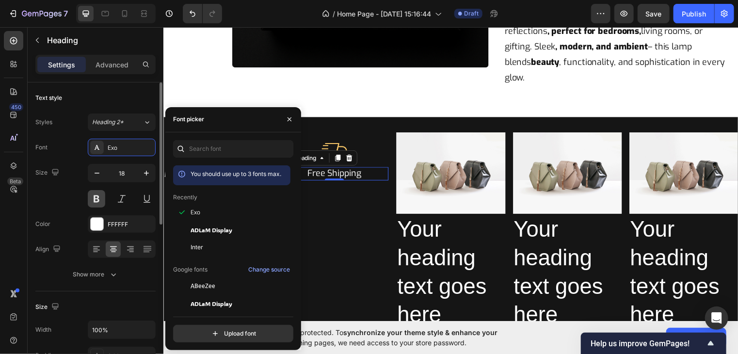
click at [101, 200] on button at bounding box center [96, 198] width 17 height 17
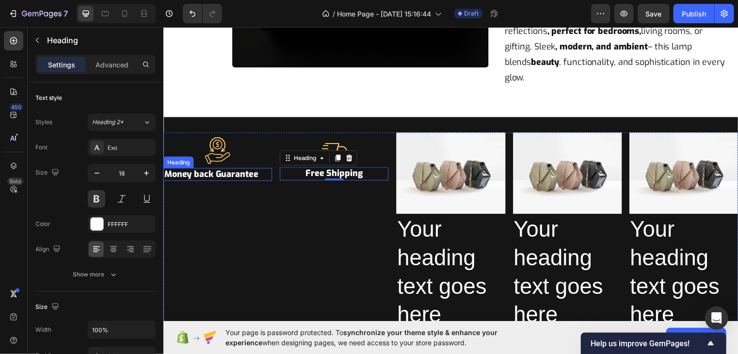
click at [190, 170] on p "Money back Guarantee" at bounding box center [218, 175] width 108 height 11
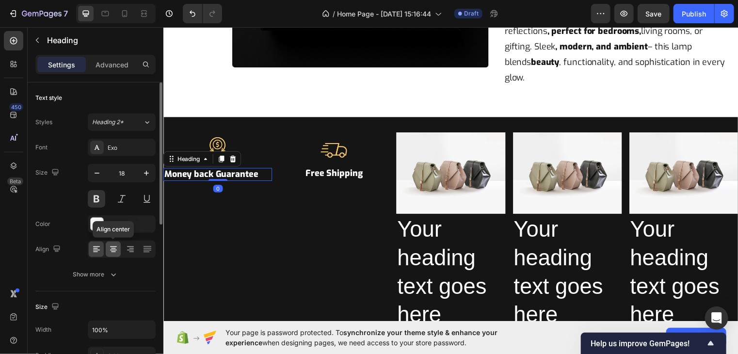
click at [117, 244] on icon at bounding box center [114, 249] width 10 height 10
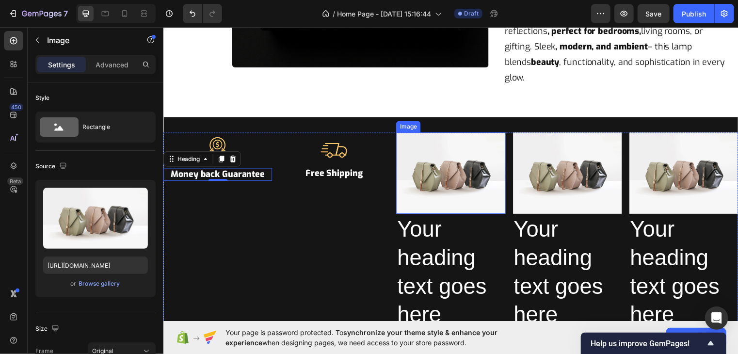
click at [451, 184] on img at bounding box center [453, 174] width 110 height 82
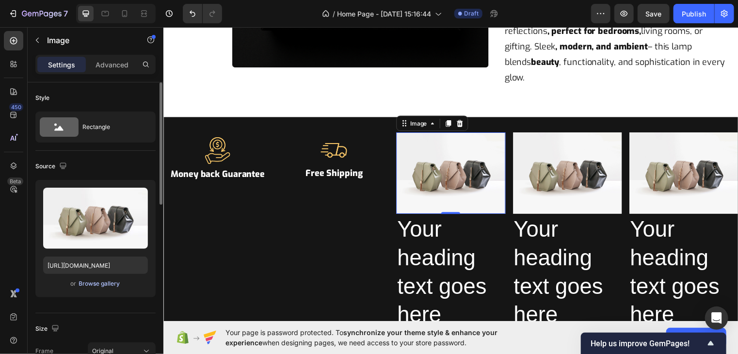
click at [93, 279] on div "Browse gallery" at bounding box center [99, 283] width 41 height 9
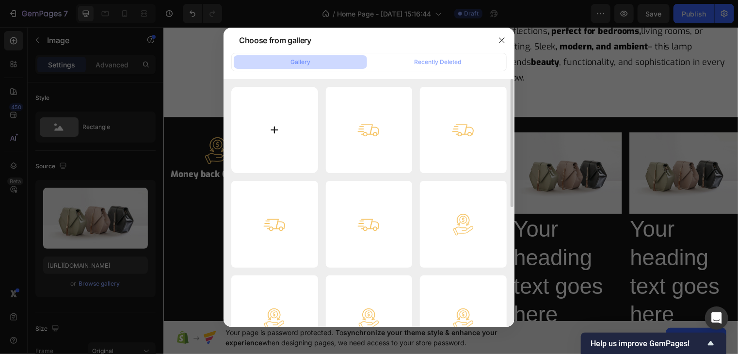
click at [292, 146] on input "file" at bounding box center [274, 130] width 87 height 87
type input "C:\fakepath\gempages_574399000933827359-1623112c-3989-48f1-95fa-3cef51e50c98 (1…"
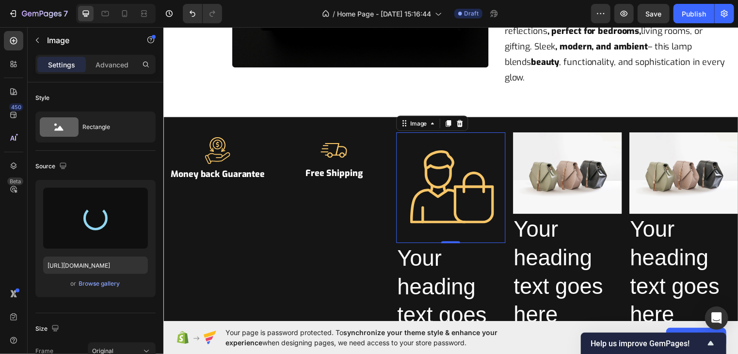
type input "[URL][DOMAIN_NAME]"
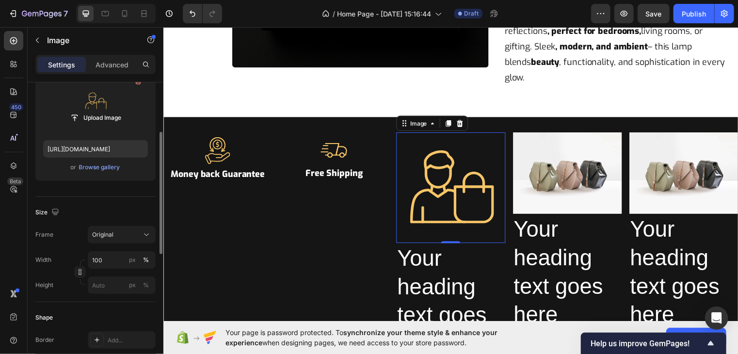
scroll to position [118, 0]
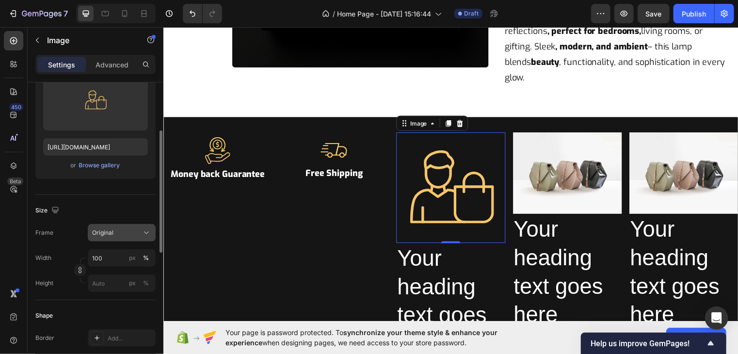
click at [112, 231] on span "Original" at bounding box center [102, 232] width 21 height 9
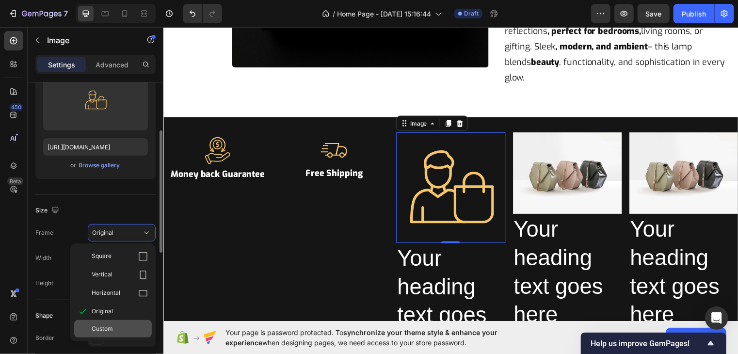
click at [112, 326] on span "Custom" at bounding box center [102, 328] width 21 height 9
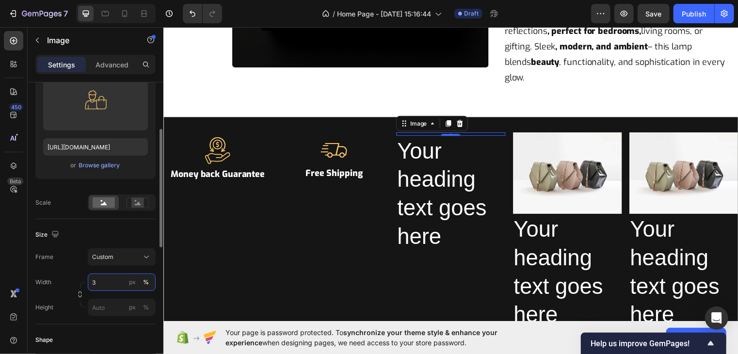
type input "32"
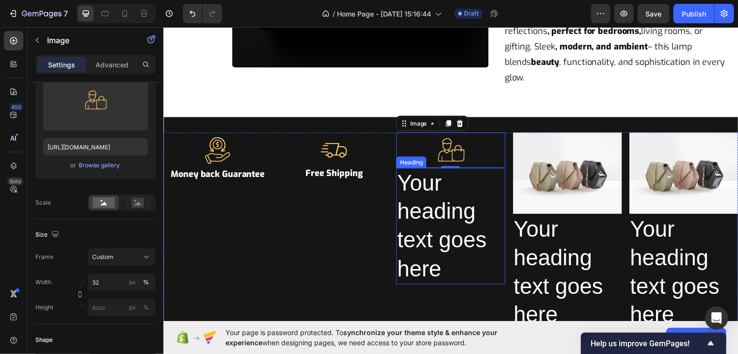
click at [398, 221] on h2 "Your heading text goes here" at bounding box center [453, 228] width 110 height 118
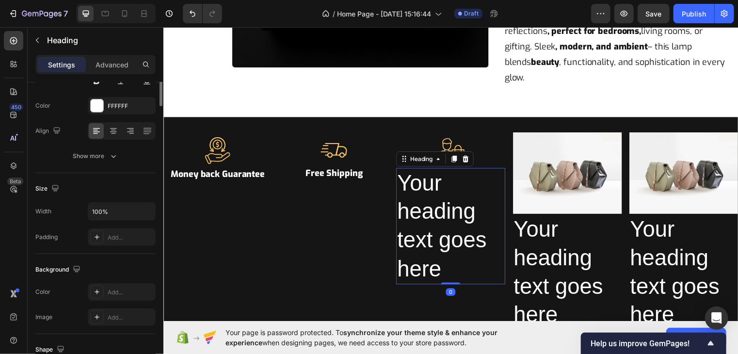
scroll to position [0, 0]
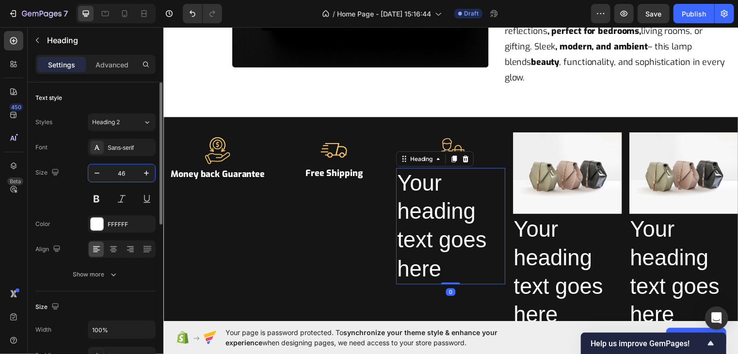
click at [122, 169] on input "46" at bounding box center [122, 172] width 32 height 17
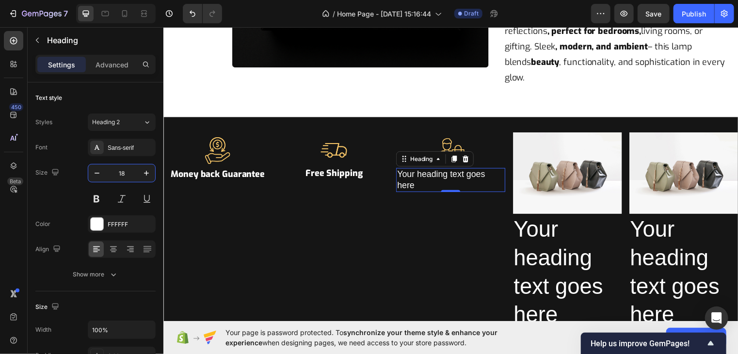
type input "18"
click at [417, 169] on h2 "Your heading text goes here" at bounding box center [453, 181] width 110 height 25
click at [417, 170] on p "Your heading text goes here" at bounding box center [453, 181] width 108 height 23
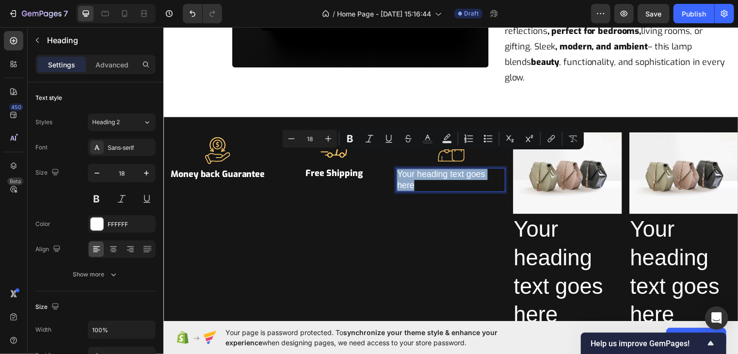
click at [417, 170] on p "Your heading text goes here" at bounding box center [453, 181] width 108 height 23
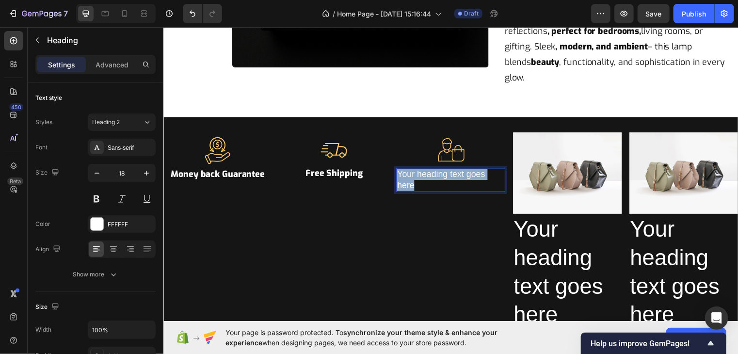
click at [417, 170] on p "Your heading text goes here" at bounding box center [453, 181] width 108 height 23
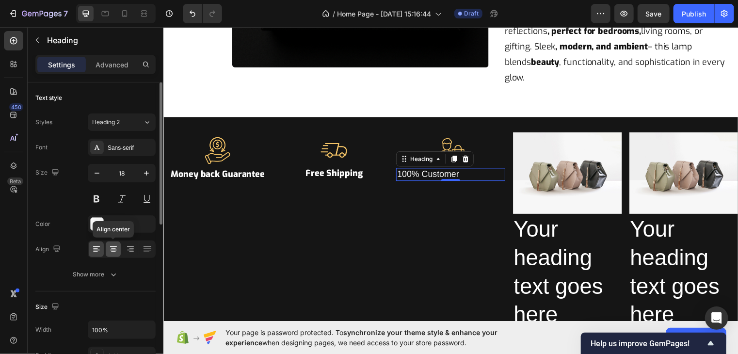
click at [113, 249] on icon at bounding box center [114, 249] width 10 height 10
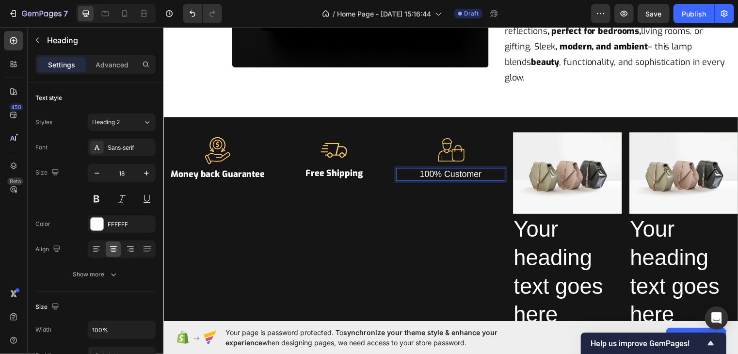
click at [481, 170] on p "100% Customer" at bounding box center [453, 175] width 108 height 11
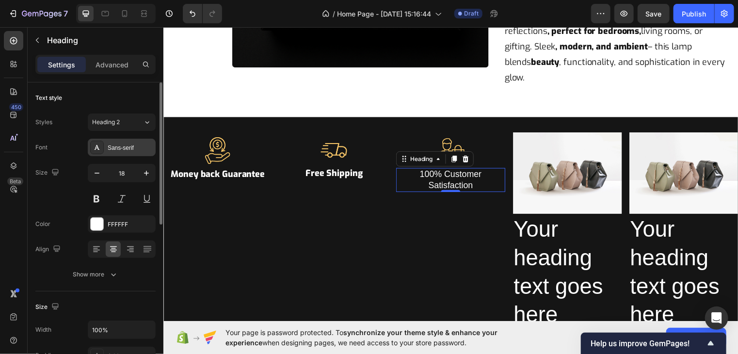
click at [130, 149] on div "Sans-serif" at bounding box center [131, 147] width 46 height 9
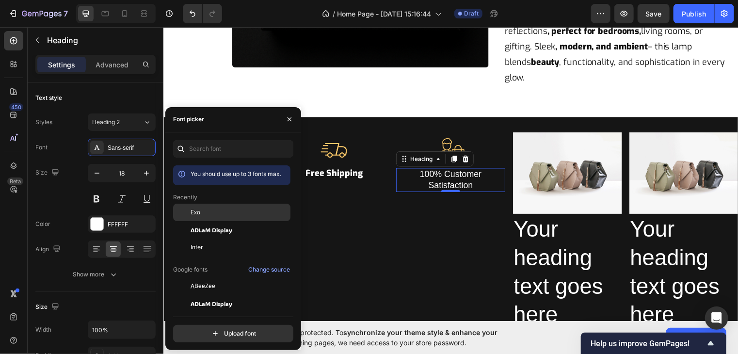
click at [202, 207] on div "Exo" at bounding box center [231, 212] width 117 height 17
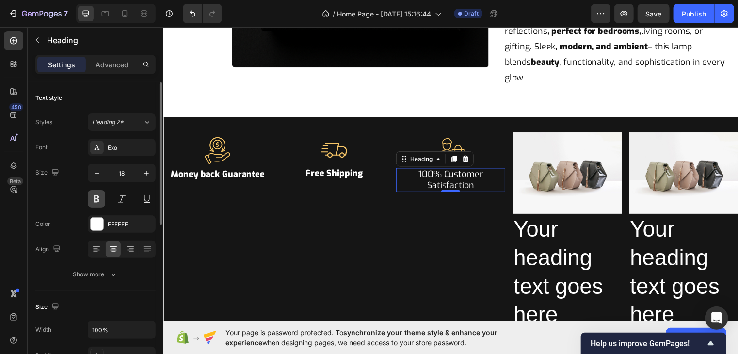
click at [96, 196] on button at bounding box center [96, 198] width 17 height 17
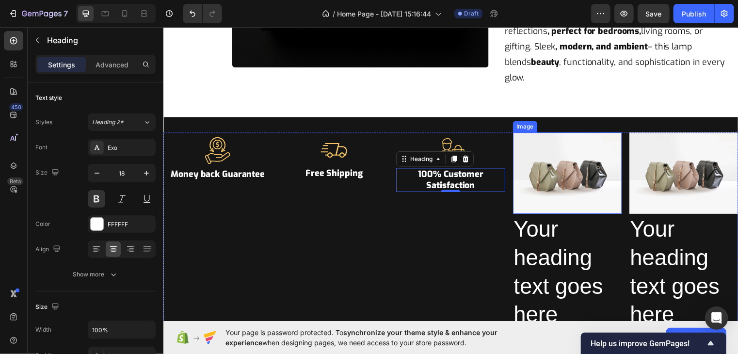
click at [548, 177] on img at bounding box center [572, 174] width 110 height 82
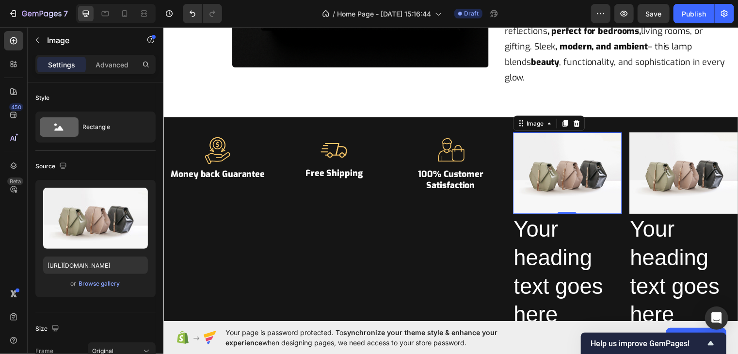
scroll to position [466, 0]
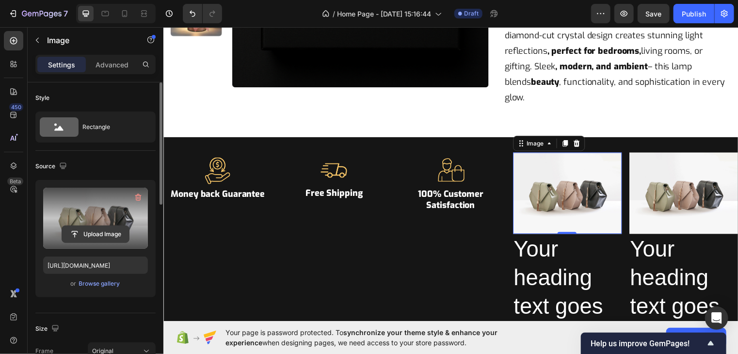
click at [105, 236] on input "file" at bounding box center [95, 234] width 67 height 16
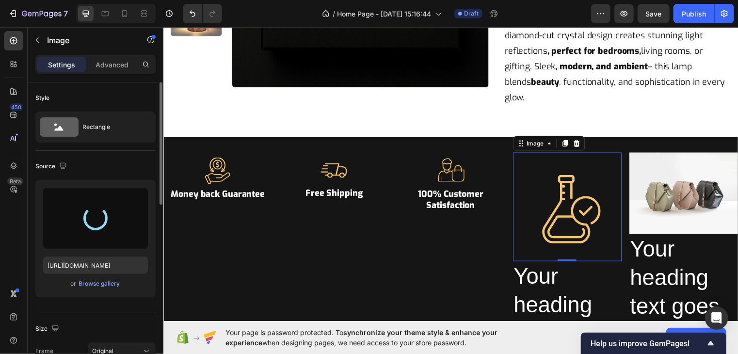
type input "[URL][DOMAIN_NAME]"
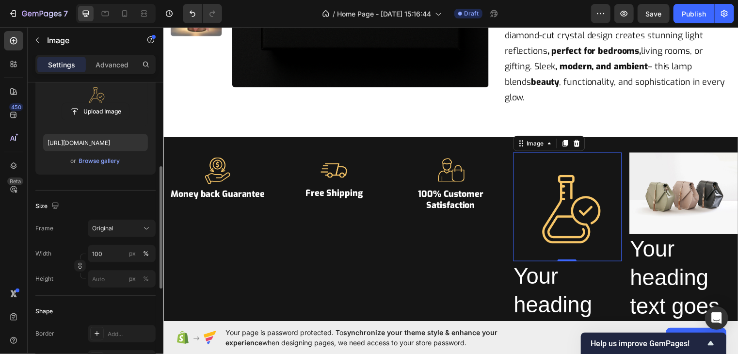
scroll to position [147, 0]
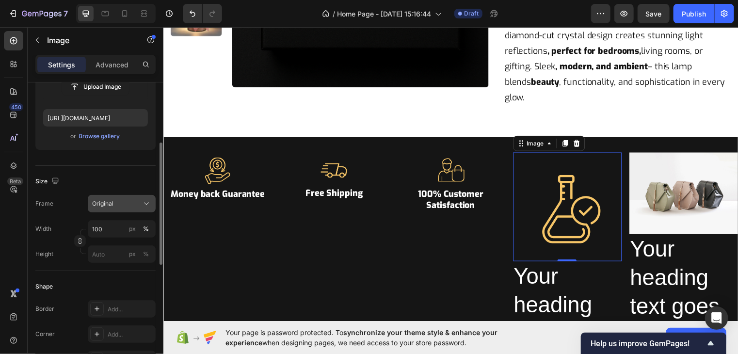
click at [117, 200] on div "Original" at bounding box center [116, 203] width 48 height 9
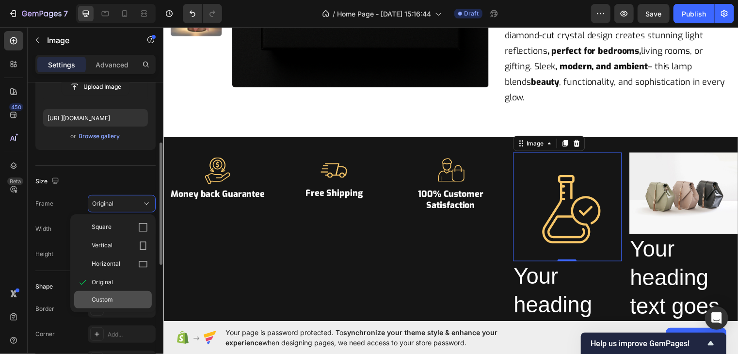
click at [116, 291] on div "Custom" at bounding box center [113, 299] width 78 height 17
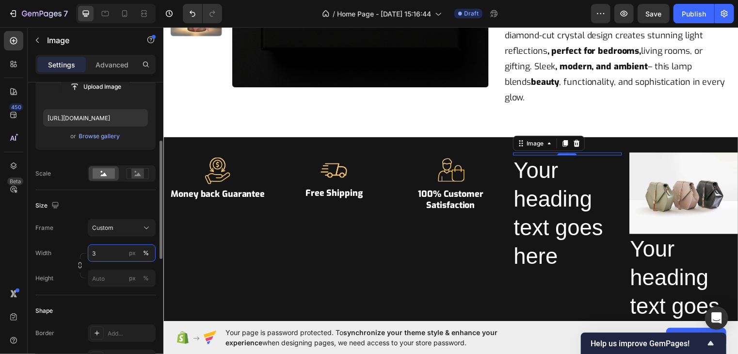
type input "32"
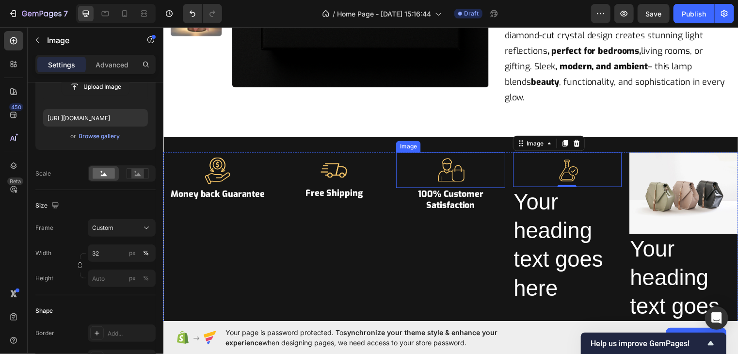
click at [430, 163] on div at bounding box center [453, 172] width 110 height 36
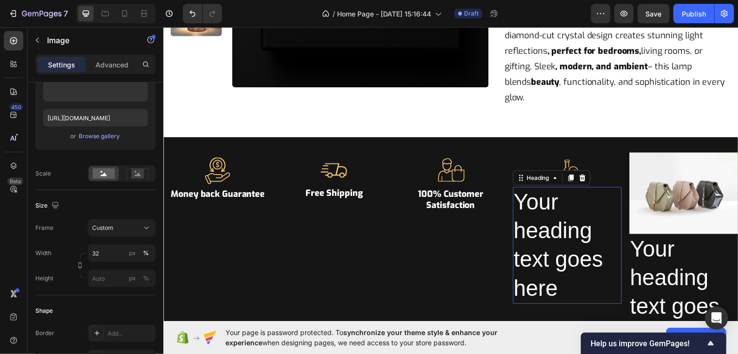
click at [521, 248] on h2 "Your heading text goes here" at bounding box center [572, 248] width 110 height 118
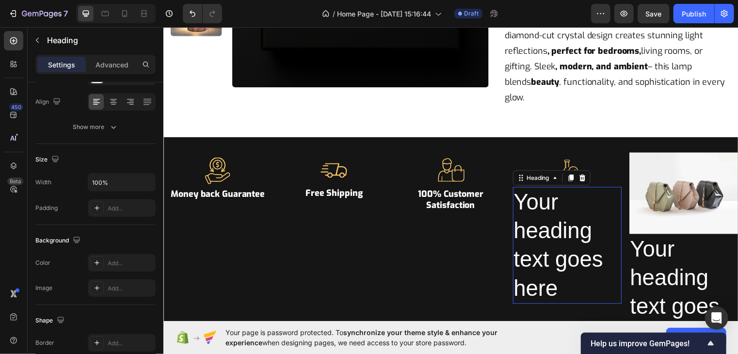
scroll to position [0, 0]
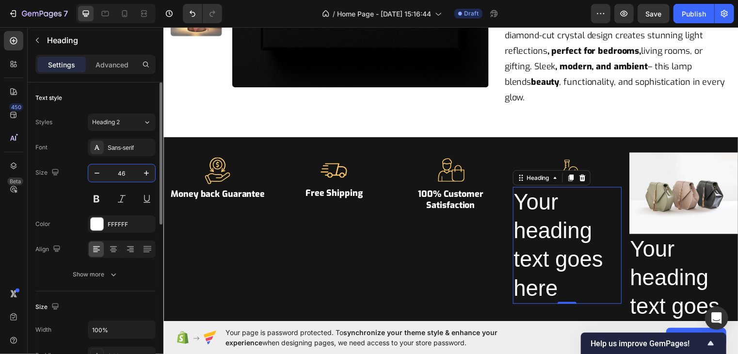
click at [125, 171] on input "46" at bounding box center [122, 172] width 32 height 17
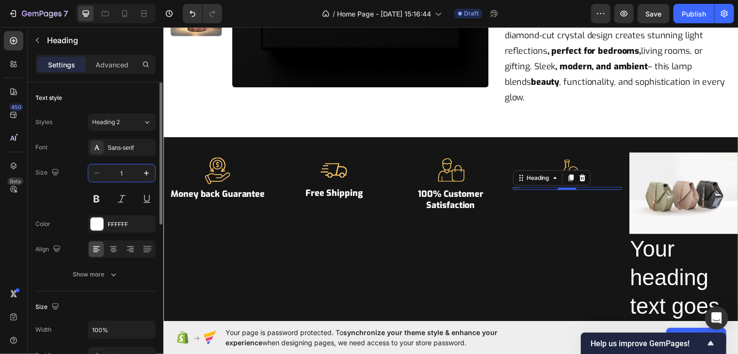
type input "18"
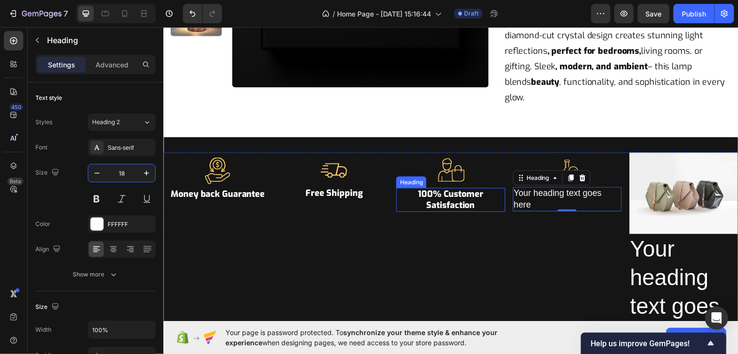
click at [422, 191] on p "100% Customer Satisfaction" at bounding box center [453, 202] width 108 height 23
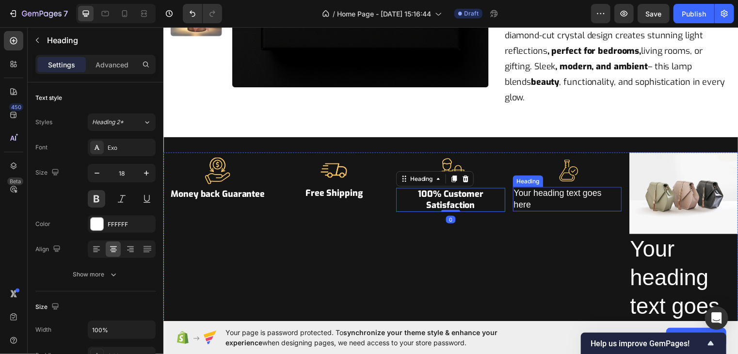
click at [522, 189] on h2 "Your heading text goes here" at bounding box center [572, 201] width 110 height 25
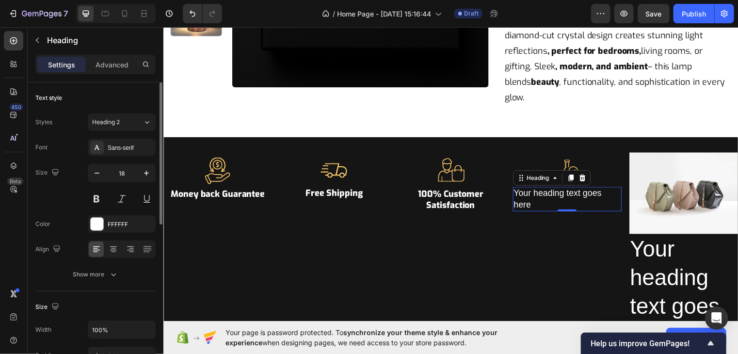
click at [111, 240] on div at bounding box center [122, 248] width 68 height 17
click at [111, 248] on icon at bounding box center [114, 249] width 10 height 10
click at [102, 198] on button at bounding box center [96, 198] width 17 height 17
click at [118, 147] on div "Sans-serif" at bounding box center [131, 147] width 46 height 9
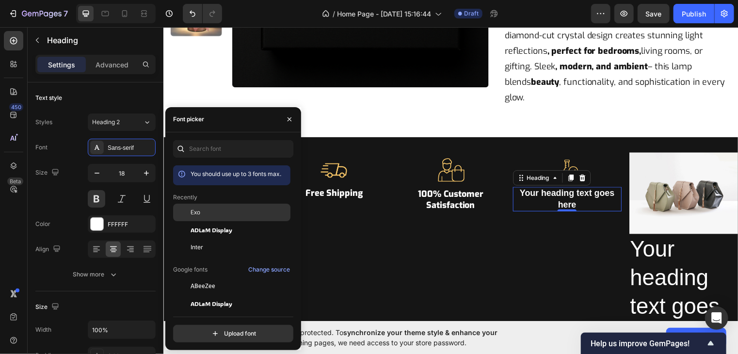
click at [192, 210] on span "Exo" at bounding box center [196, 212] width 10 height 9
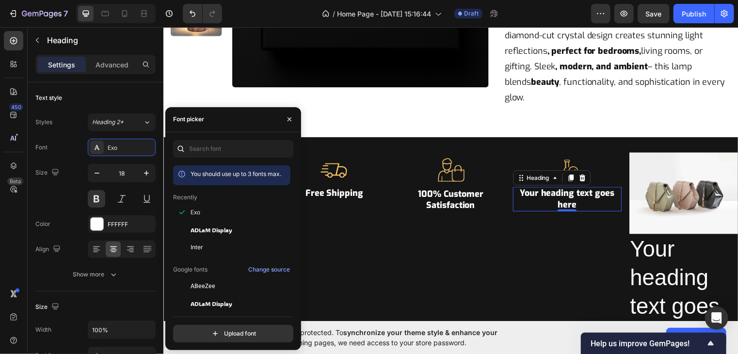
click at [536, 189] on h2 "Your heading text goes here" at bounding box center [572, 201] width 110 height 25
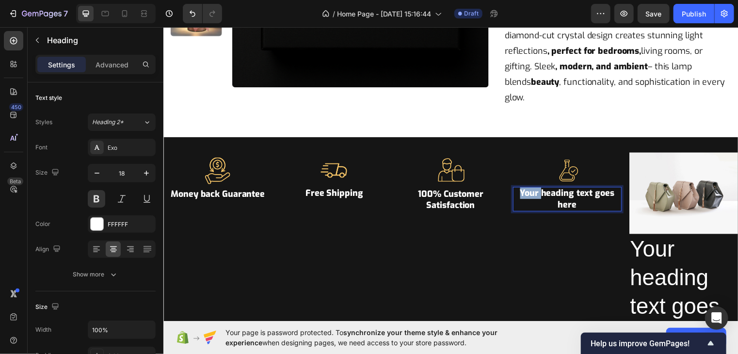
click at [536, 190] on p "Your heading text goes here" at bounding box center [572, 201] width 108 height 23
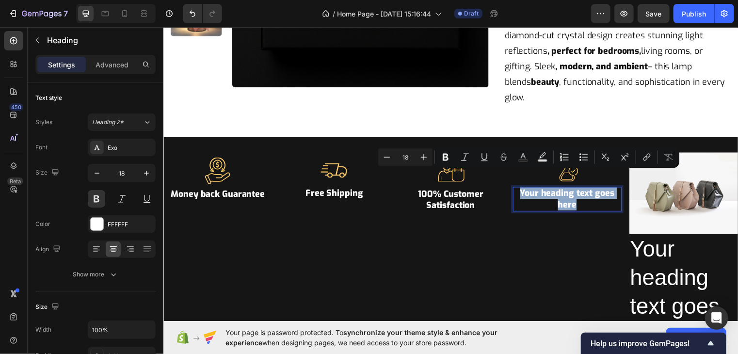
click at [536, 190] on p "Your heading text goes here" at bounding box center [572, 201] width 108 height 23
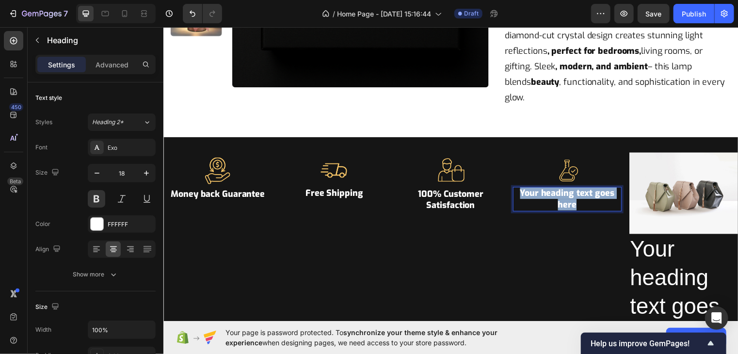
click at [536, 190] on p "Your heading text goes here" at bounding box center [572, 201] width 108 height 23
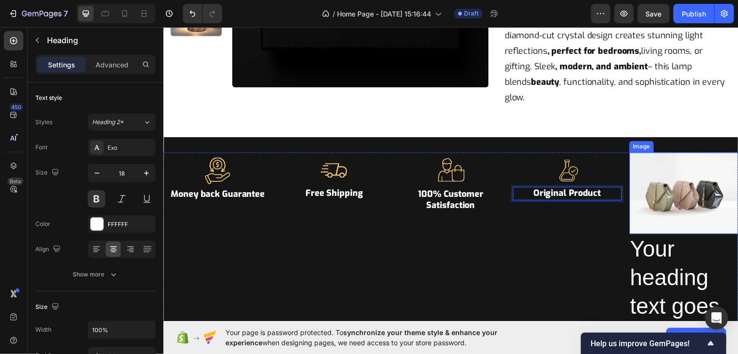
click at [649, 183] on img at bounding box center [690, 195] width 110 height 82
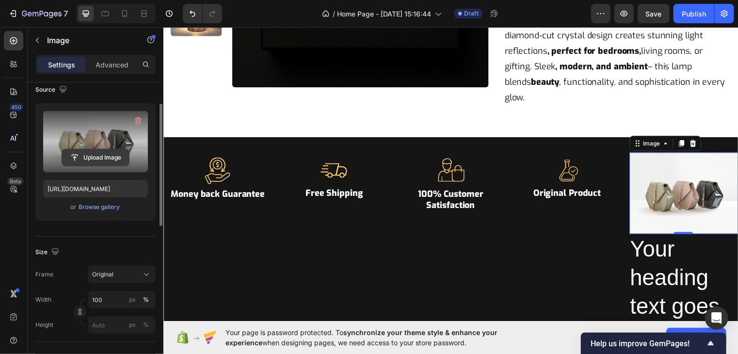
scroll to position [99, 0]
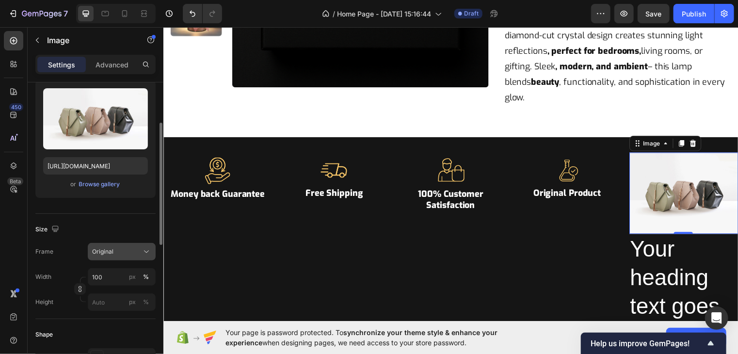
click at [116, 249] on div "Original" at bounding box center [116, 251] width 48 height 9
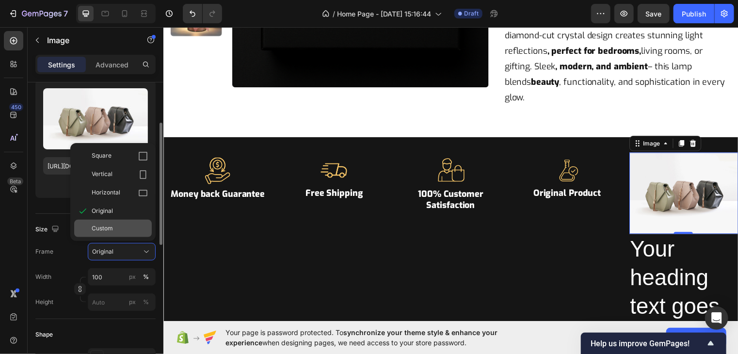
click at [115, 224] on div "Custom" at bounding box center [120, 228] width 56 height 9
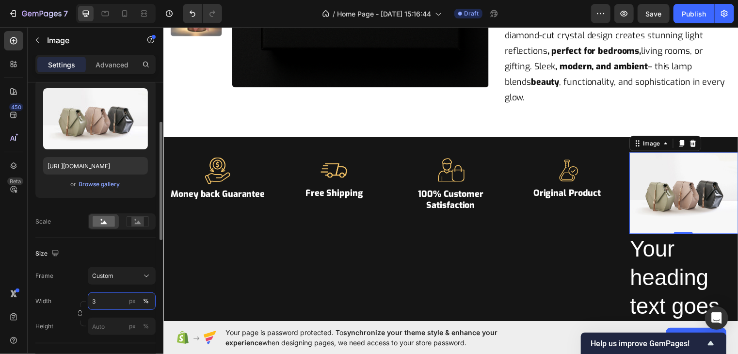
type input "32"
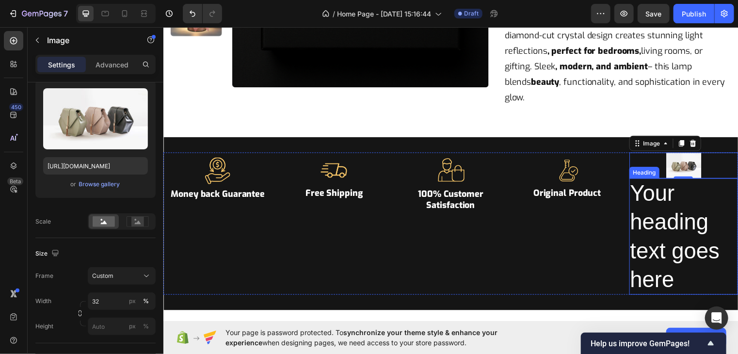
click at [655, 214] on h2 "Your heading text goes here" at bounding box center [690, 239] width 110 height 118
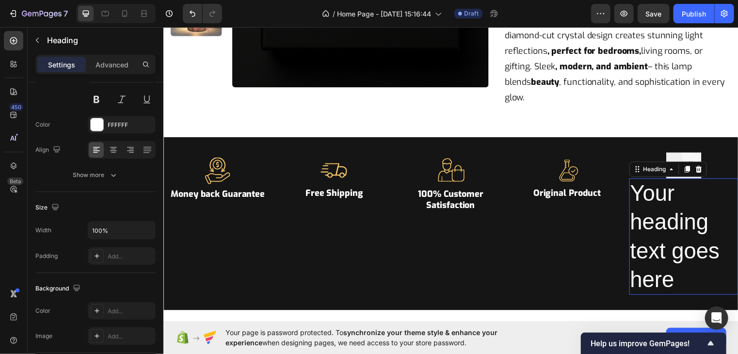
scroll to position [0, 0]
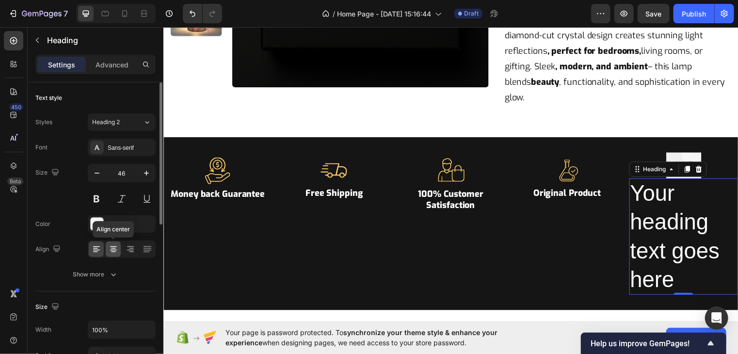
click at [113, 242] on div at bounding box center [113, 249] width 15 height 16
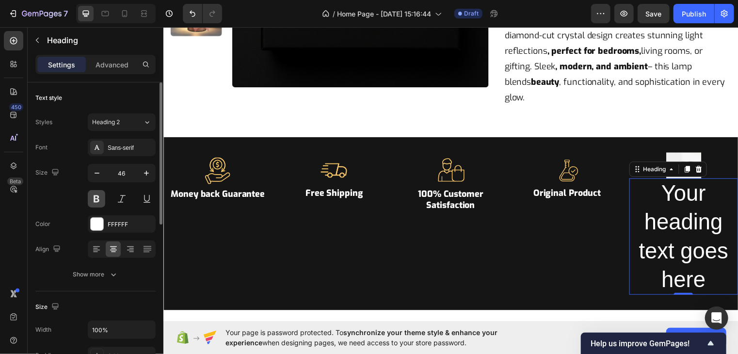
click at [101, 200] on button at bounding box center [96, 198] width 17 height 17
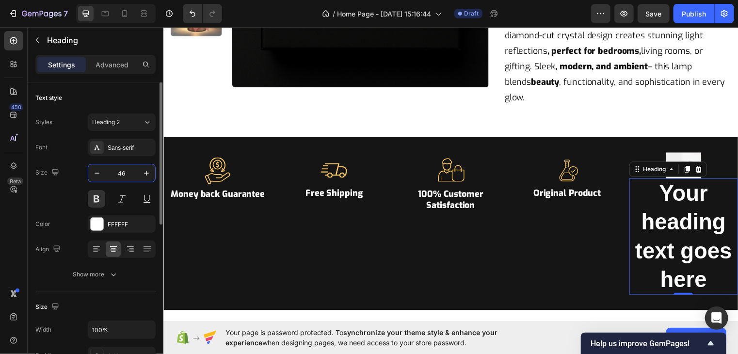
click at [119, 171] on input "46" at bounding box center [122, 172] width 32 height 17
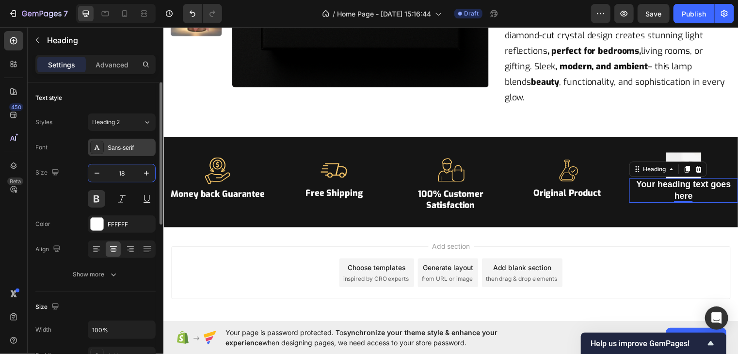
type input "18"
click at [138, 143] on div "Sans-serif" at bounding box center [131, 147] width 46 height 9
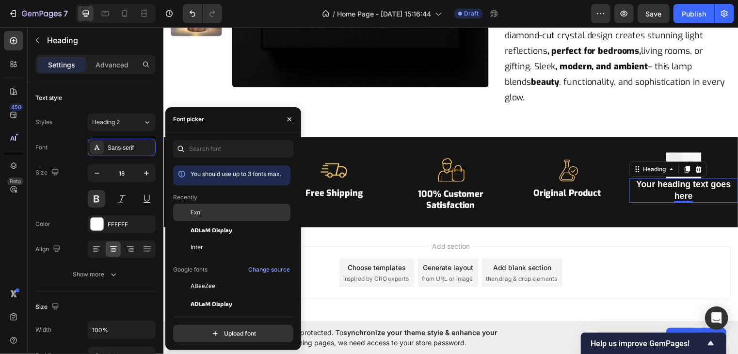
click at [211, 210] on div "Exo" at bounding box center [240, 212] width 98 height 9
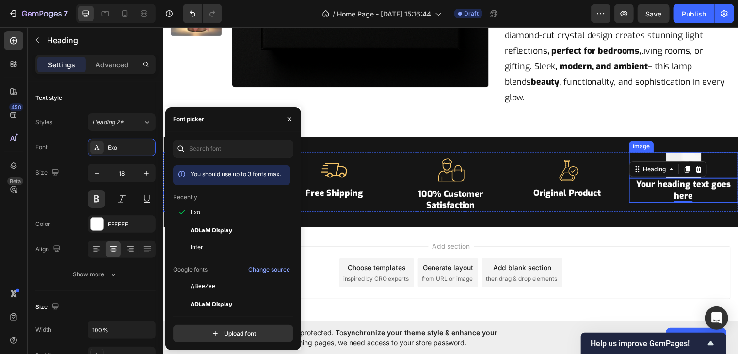
click at [685, 154] on img at bounding box center [689, 167] width 35 height 27
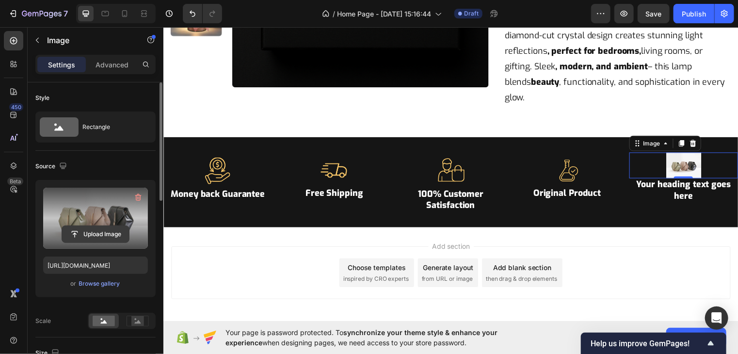
click at [95, 238] on input "file" at bounding box center [95, 234] width 67 height 16
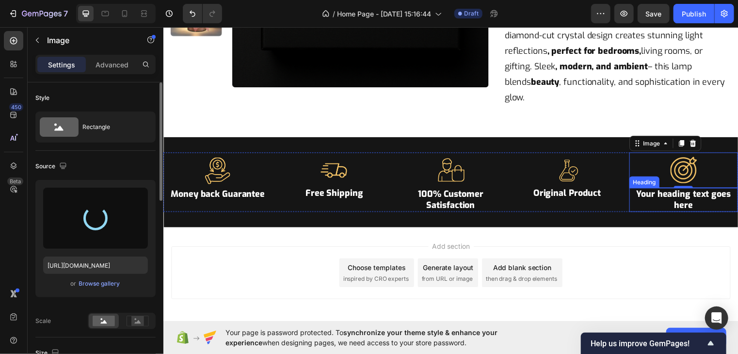
type input "[URL][DOMAIN_NAME]"
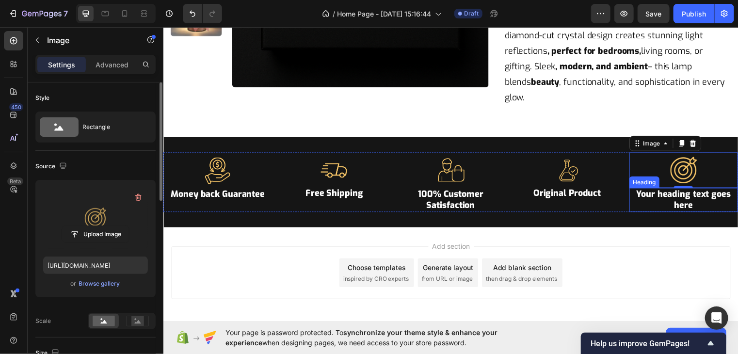
click at [666, 190] on h2 "Your heading text goes here" at bounding box center [690, 202] width 110 height 25
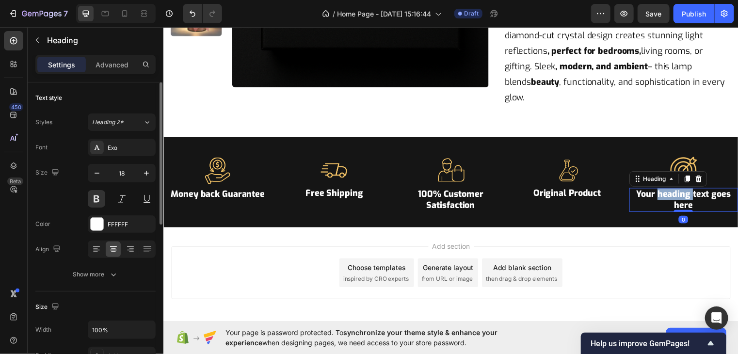
click at [666, 190] on h2 "Your heading text goes here" at bounding box center [690, 202] width 110 height 25
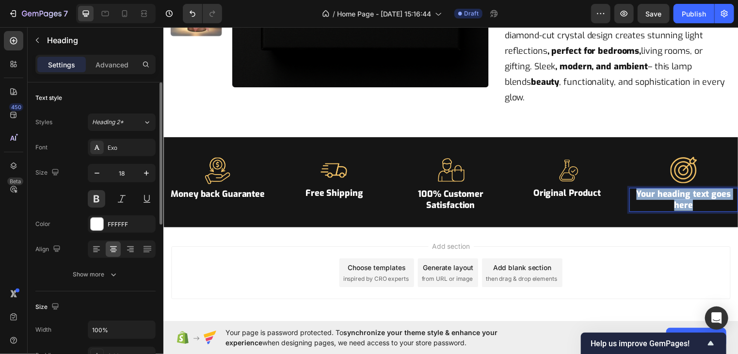
click at [666, 191] on p "Your heading text goes here" at bounding box center [690, 202] width 108 height 23
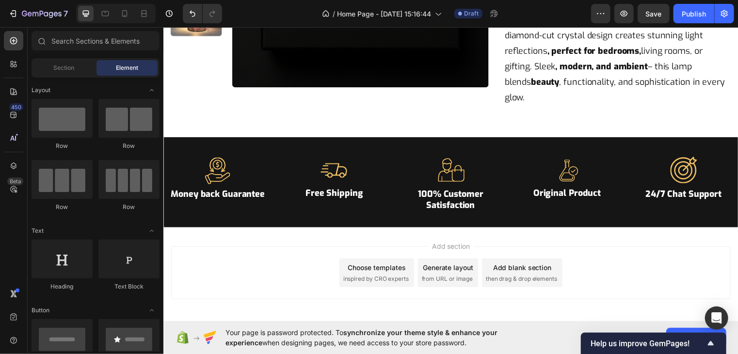
click at [591, 229] on div "Add section Choose templates inspired by CRO experts Generate layout from URL o…" at bounding box center [454, 288] width 582 height 119
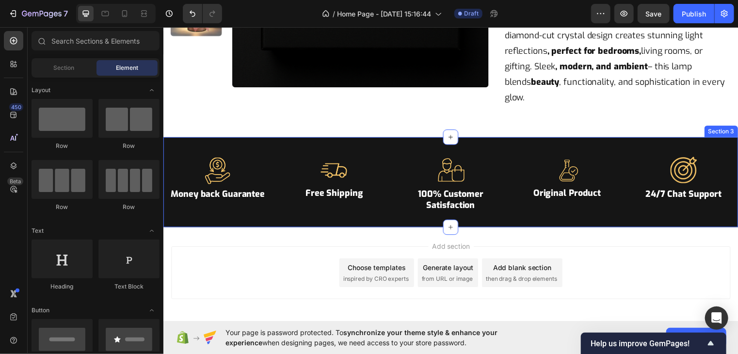
click at [503, 138] on div "Image Money back Guarantee Heading Image Free Shipping Heading Image 100% Custo…" at bounding box center [454, 184] width 582 height 92
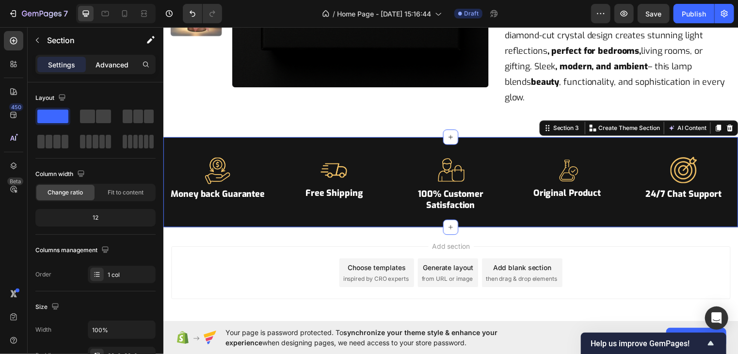
click at [115, 64] on p "Advanced" at bounding box center [112, 65] width 33 height 10
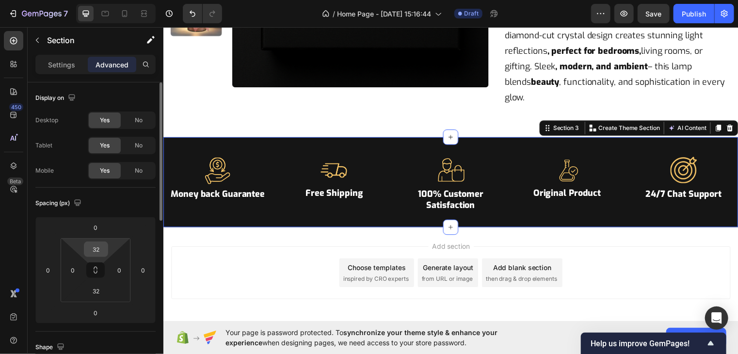
click at [99, 249] on input "32" at bounding box center [95, 249] width 19 height 15
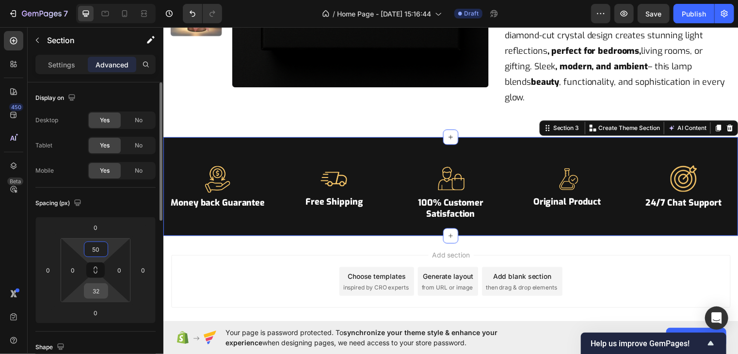
type input "50"
click at [101, 289] on input "32" at bounding box center [95, 291] width 19 height 15
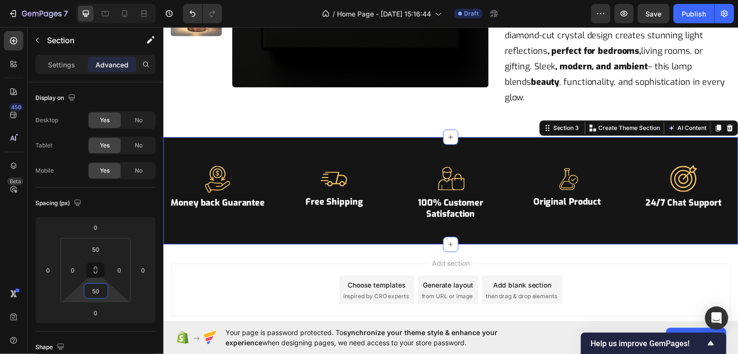
type input "50"
click at [511, 295] on span "then drag & drop elements" at bounding box center [525, 299] width 72 height 9
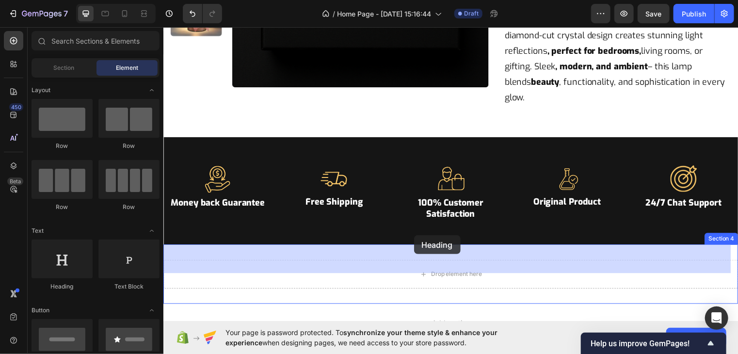
drag, startPoint x: 229, startPoint y: 204, endPoint x: 416, endPoint y: 238, distance: 190.7
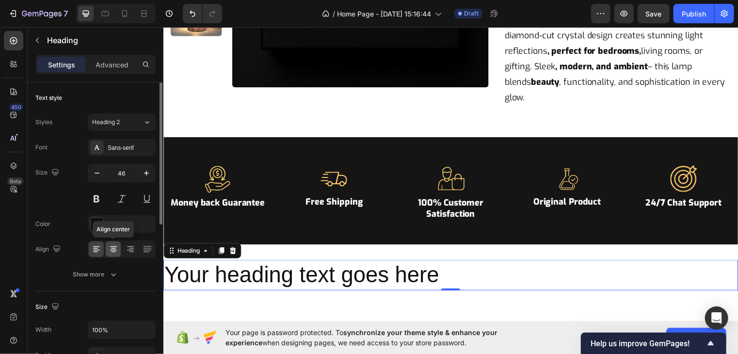
click at [114, 249] on icon at bounding box center [114, 249] width 10 height 10
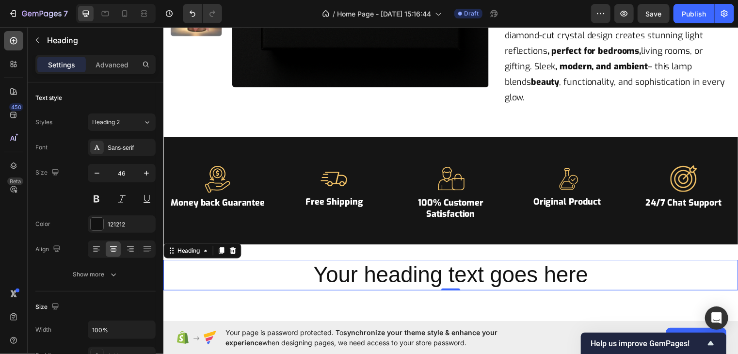
click at [14, 39] on icon at bounding box center [14, 41] width 4 height 4
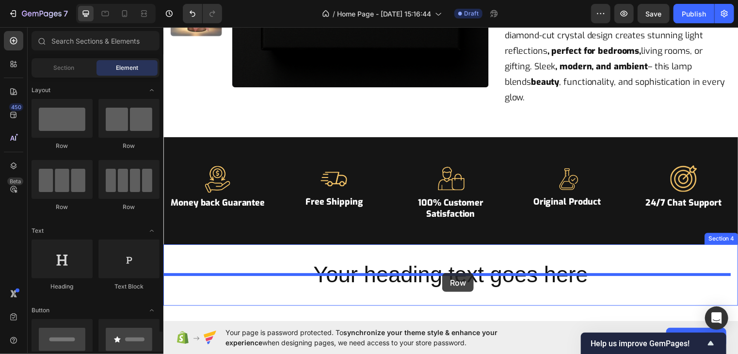
drag, startPoint x: 287, startPoint y: 118, endPoint x: 445, endPoint y: 276, distance: 223.5
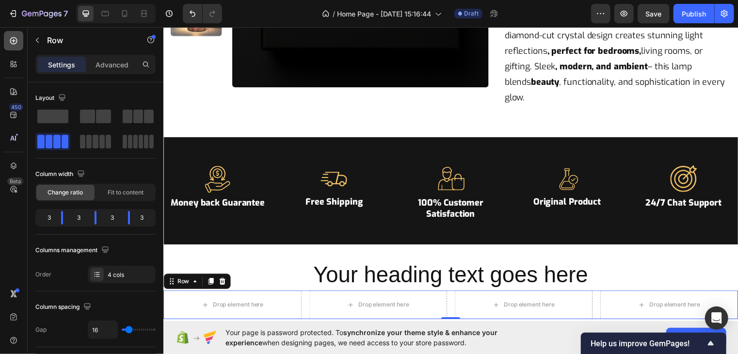
click at [12, 42] on icon at bounding box center [14, 41] width 10 height 10
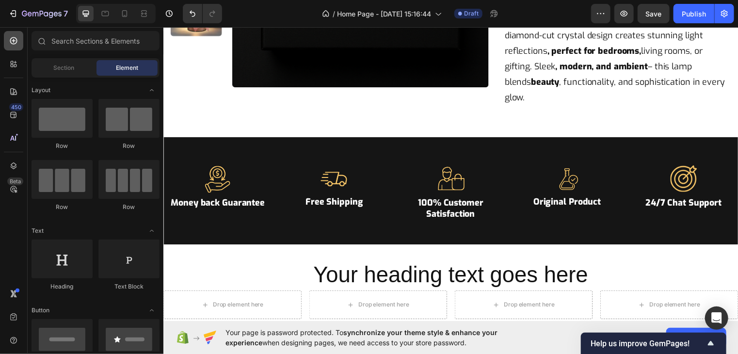
click at [12, 39] on icon at bounding box center [14, 41] width 10 height 10
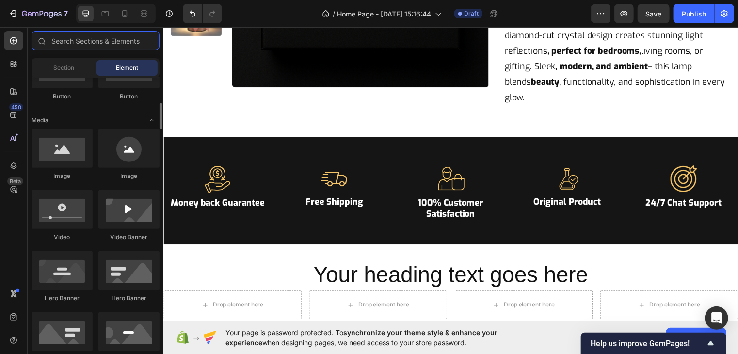
scroll to position [270, 0]
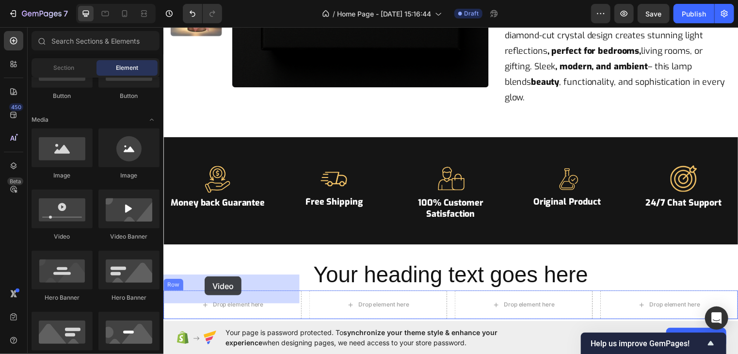
drag, startPoint x: 229, startPoint y: 245, endPoint x: 203, endPoint y: 278, distance: 41.4
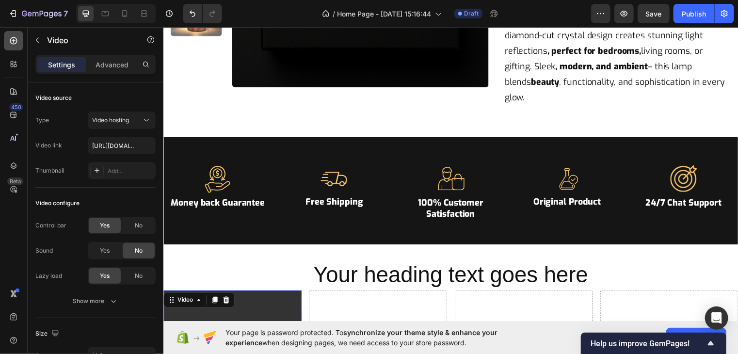
click at [14, 38] on icon at bounding box center [14, 41] width 10 height 10
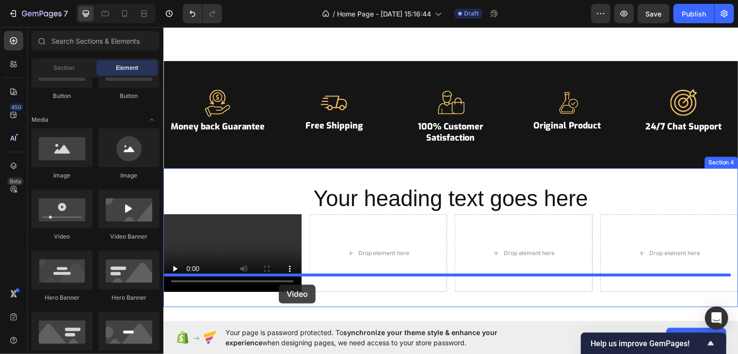
scroll to position [554, 0]
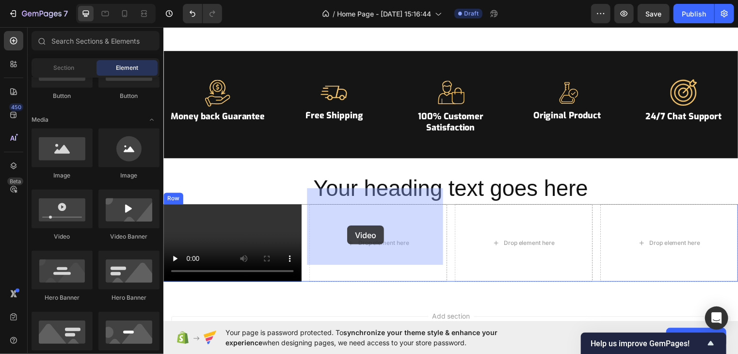
drag, startPoint x: 233, startPoint y: 264, endPoint x: 349, endPoint y: 228, distance: 121.8
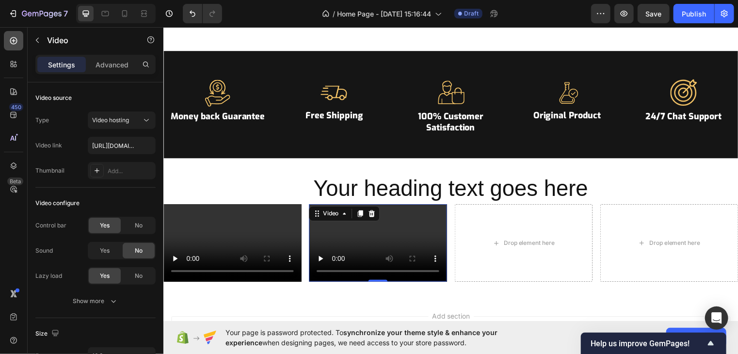
click at [17, 37] on icon at bounding box center [14, 41] width 10 height 10
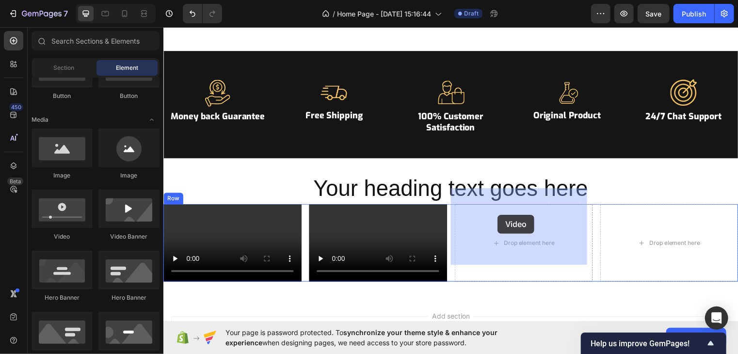
drag, startPoint x: 234, startPoint y: 235, endPoint x: 509, endPoint y: 217, distance: 275.5
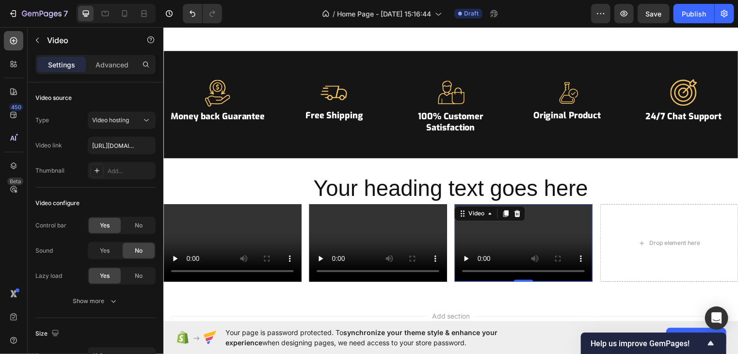
click at [13, 36] on icon at bounding box center [14, 41] width 10 height 10
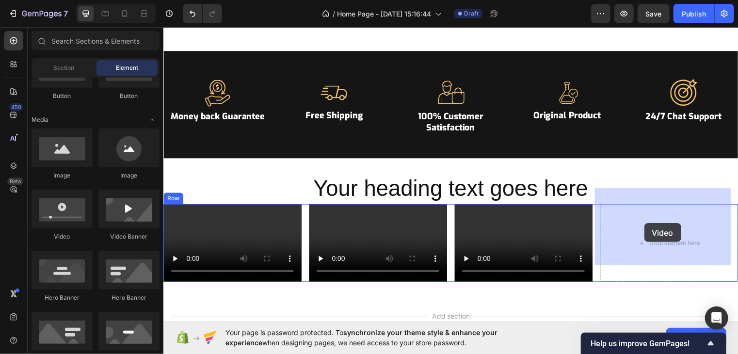
drag, startPoint x: 219, startPoint y: 244, endPoint x: 679, endPoint y: 225, distance: 460.0
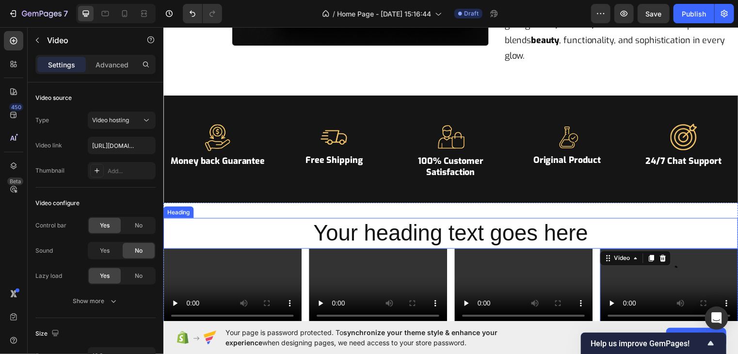
scroll to position [507, 0]
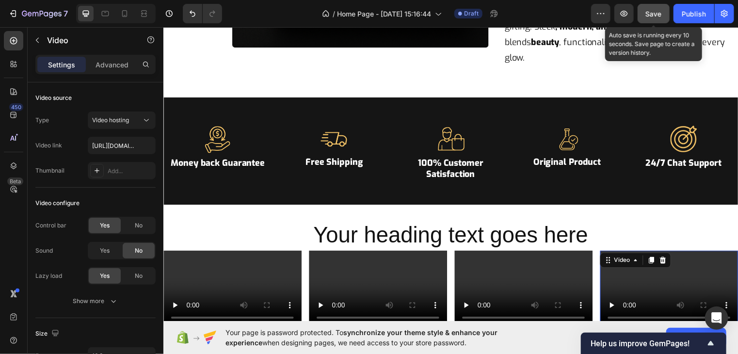
click at [651, 13] on span "Save" at bounding box center [654, 14] width 16 height 8
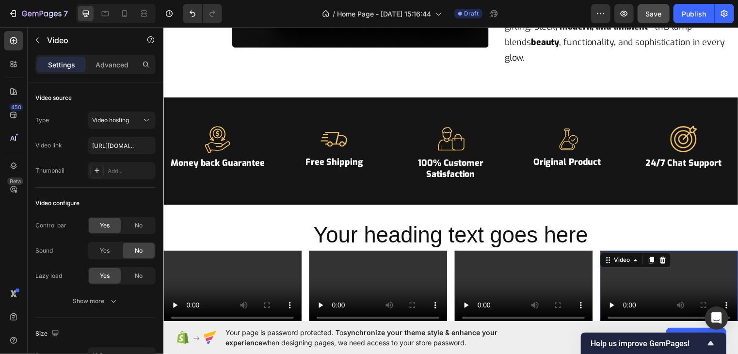
click at [560, 327] on div "Your page is password protected. To synchronize your theme style & enhance your…" at bounding box center [450, 337] width 574 height 33
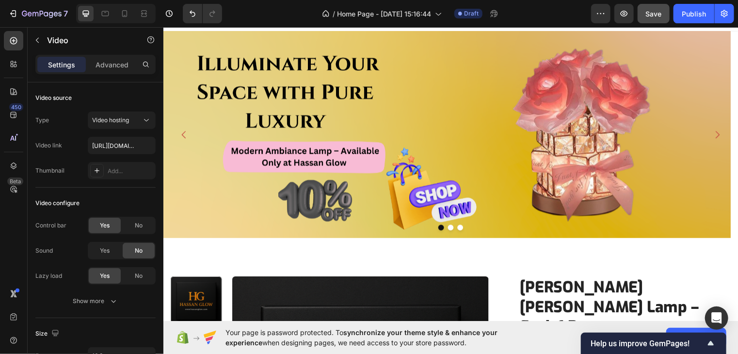
scroll to position [0, 0]
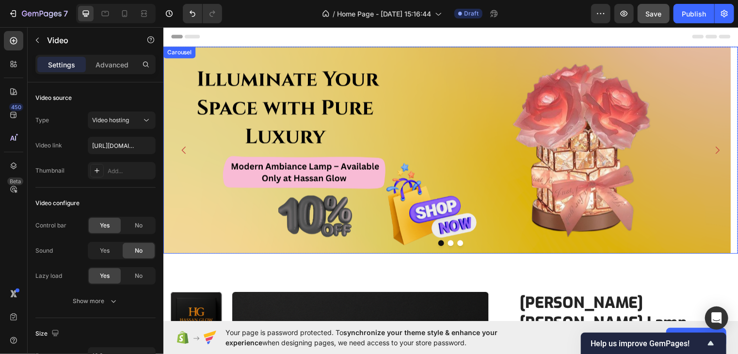
click at [718, 149] on icon "Carousel Next Arrow" at bounding box center [723, 151] width 11 height 11
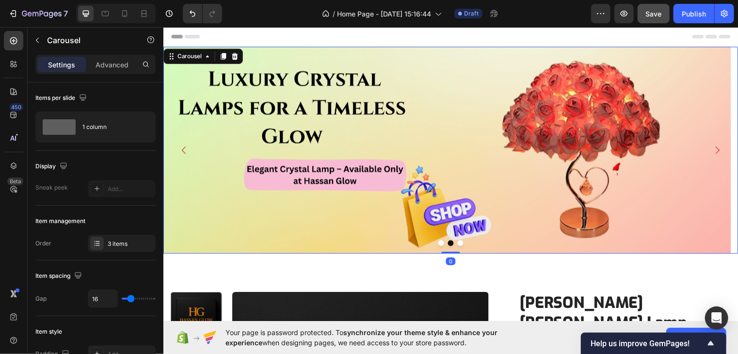
click at [718, 149] on icon "Carousel Next Arrow" at bounding box center [723, 151] width 11 height 11
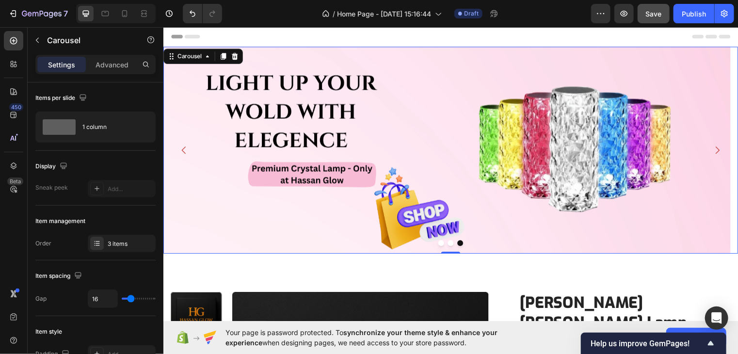
click at [181, 148] on icon "Carousel Back Arrow" at bounding box center [183, 151] width 11 height 11
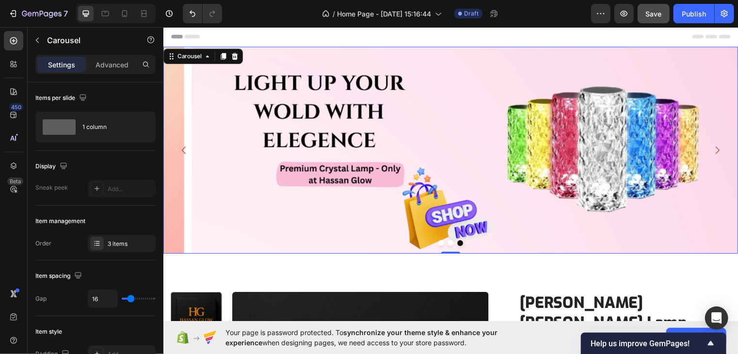
click at [181, 148] on icon "Carousel Back Arrow" at bounding box center [183, 151] width 11 height 11
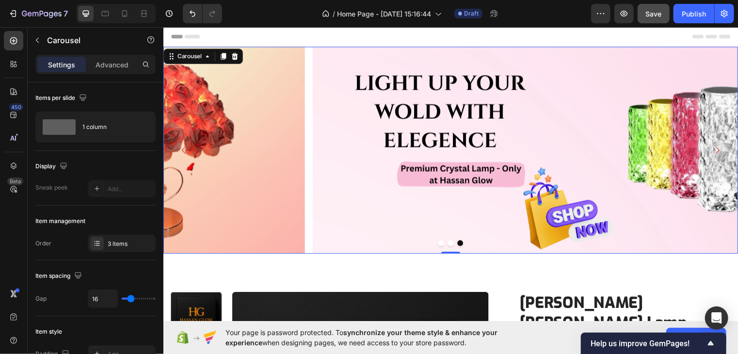
click at [181, 148] on icon "Carousel Back Arrow" at bounding box center [183, 151] width 11 height 11
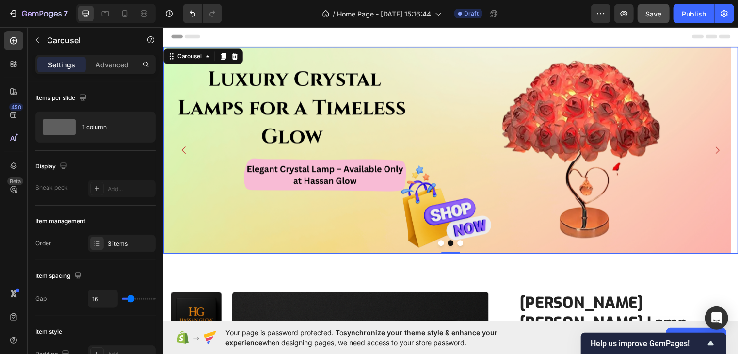
click at [181, 148] on icon "Carousel Back Arrow" at bounding box center [183, 151] width 11 height 11
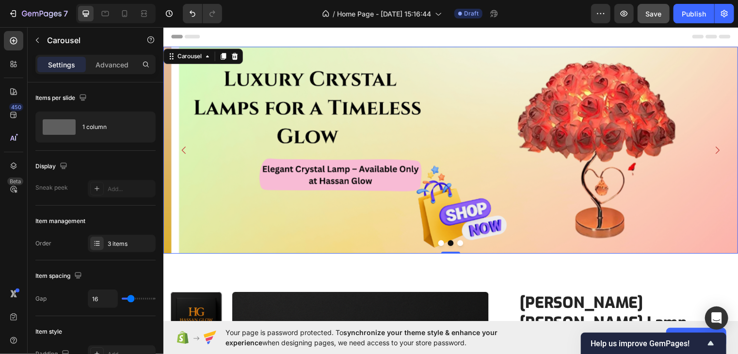
click at [181, 148] on icon "Carousel Back Arrow" at bounding box center [183, 151] width 11 height 11
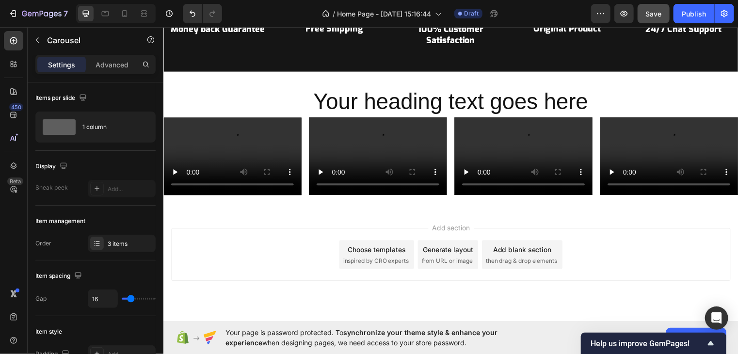
scroll to position [652, 0]
